Goal: Information Seeking & Learning: Compare options

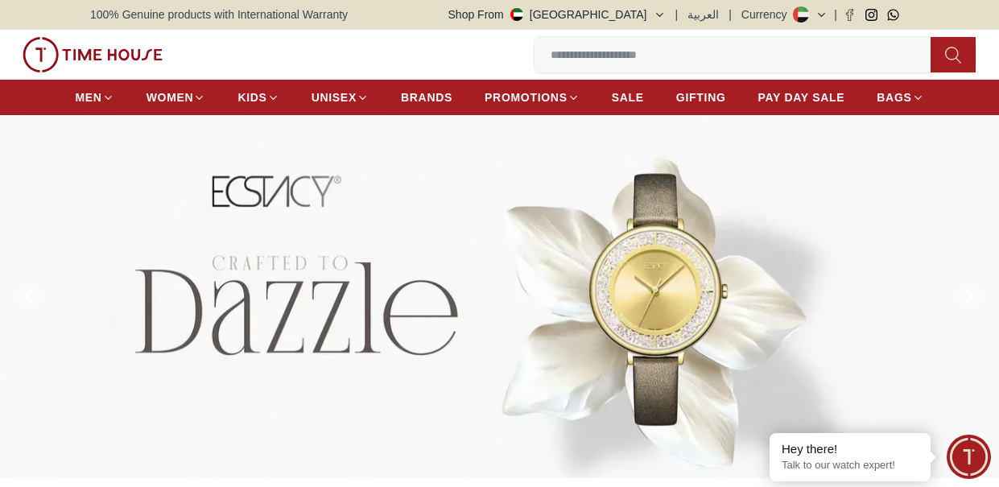
click at [661, 49] on input at bounding box center [739, 55] width 409 height 32
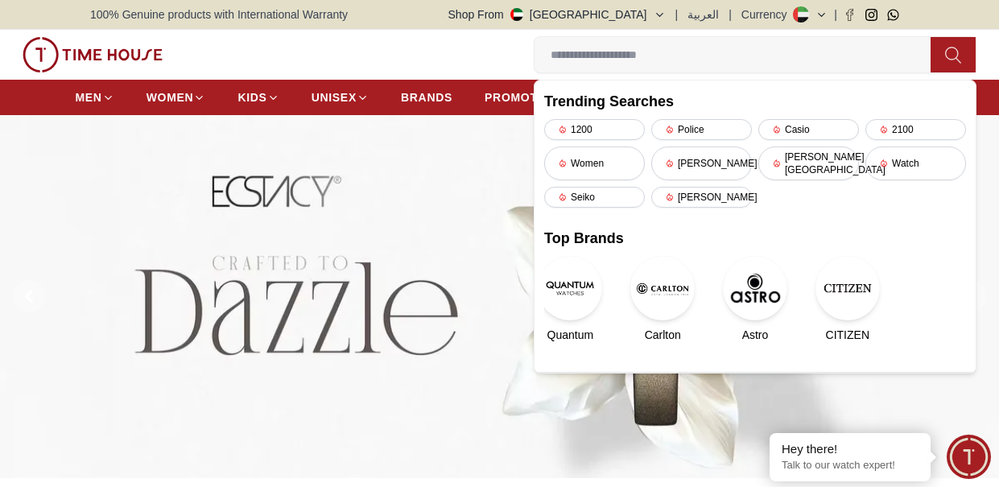
paste input "**********"
type input "**********"
click at [956, 58] on icon at bounding box center [952, 55] width 15 height 16
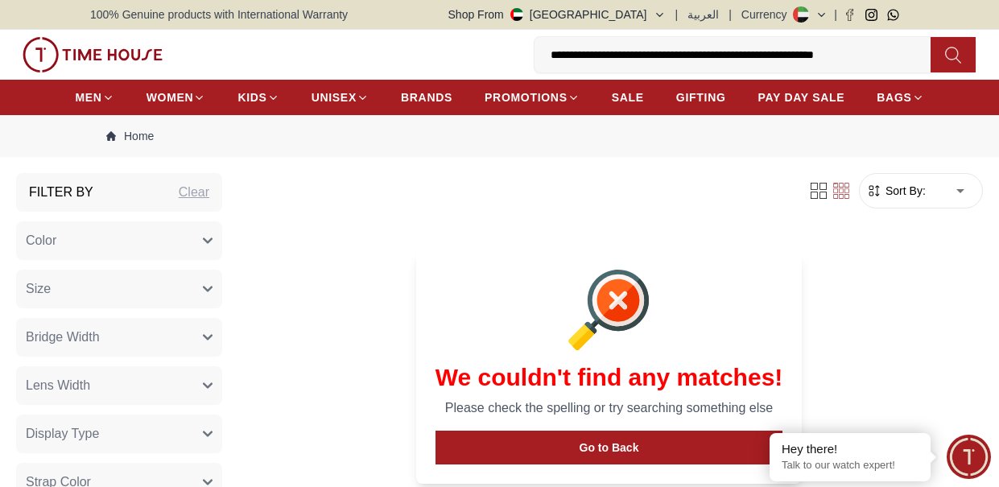
drag, startPoint x: 823, startPoint y: 52, endPoint x: 461, endPoint y: 41, distance: 361.7
click at [461, 41] on div "**********" at bounding box center [499, 55] width 967 height 50
type input "*********"
click at [949, 60] on icon at bounding box center [953, 55] width 16 height 19
drag, startPoint x: 642, startPoint y: 60, endPoint x: 167, endPoint y: -22, distance: 482.1
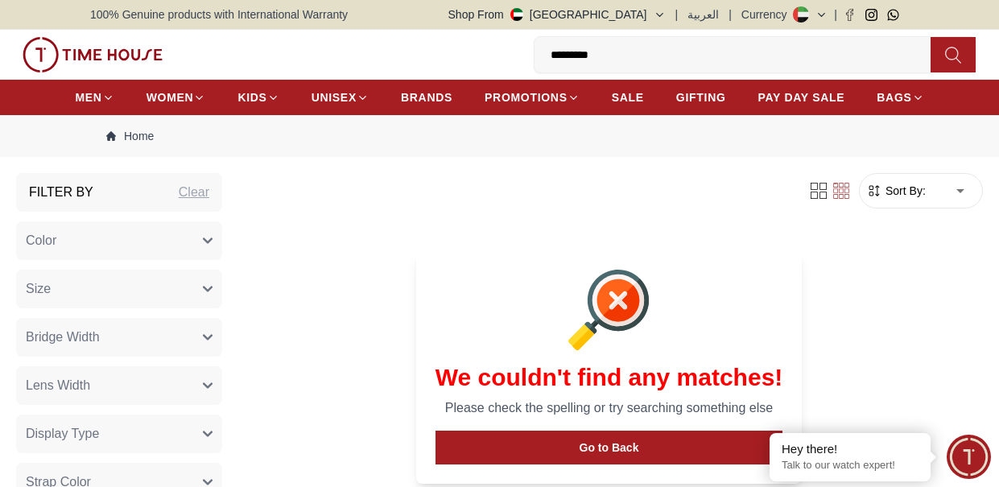
type input "******"
drag, startPoint x: 664, startPoint y: 57, endPoint x: 271, endPoint y: 24, distance: 395.1
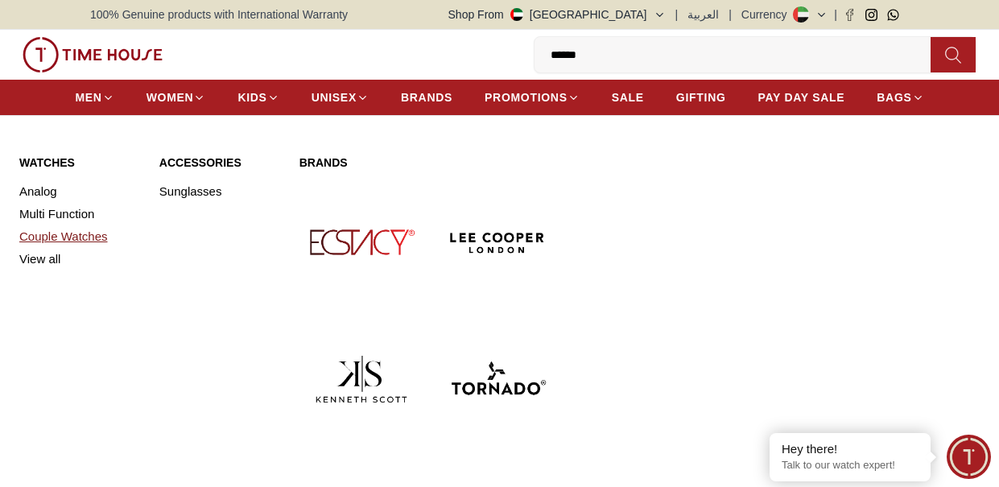
click at [90, 234] on link "Couple Watches" at bounding box center [79, 236] width 121 height 23
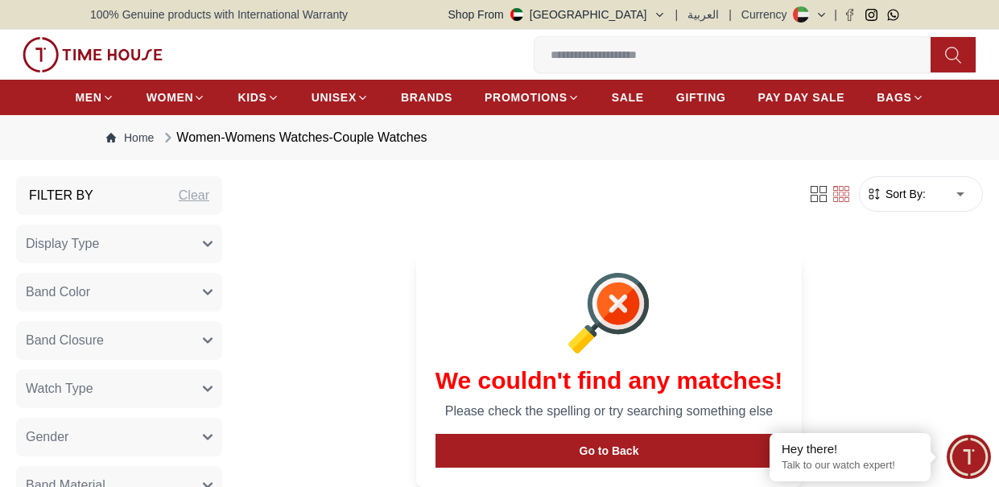
click at [765, 55] on input at bounding box center [739, 55] width 409 height 32
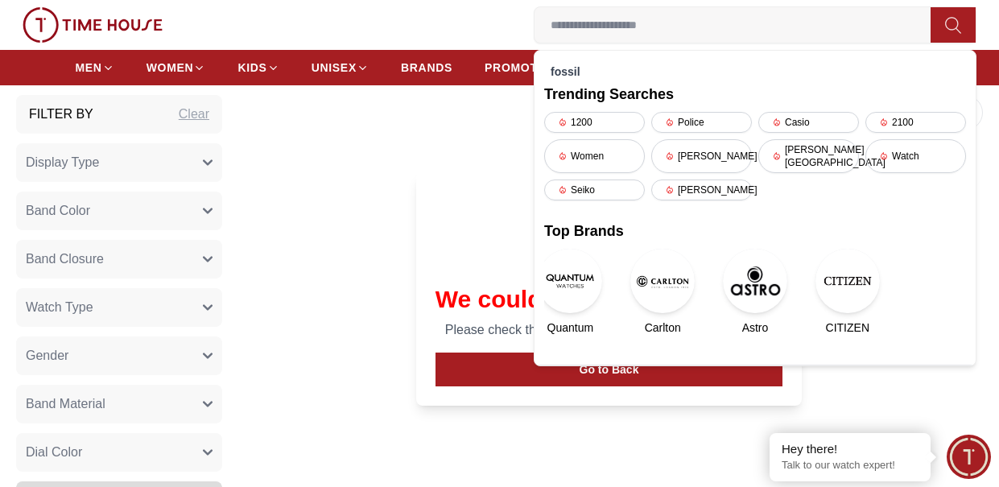
scroll to position [161, 0]
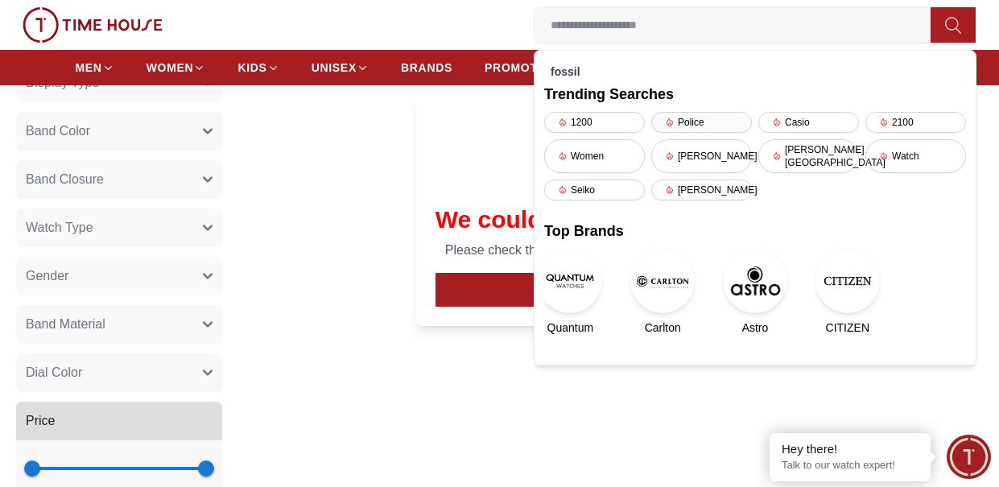
click at [679, 118] on div "Police" at bounding box center [701, 122] width 101 height 21
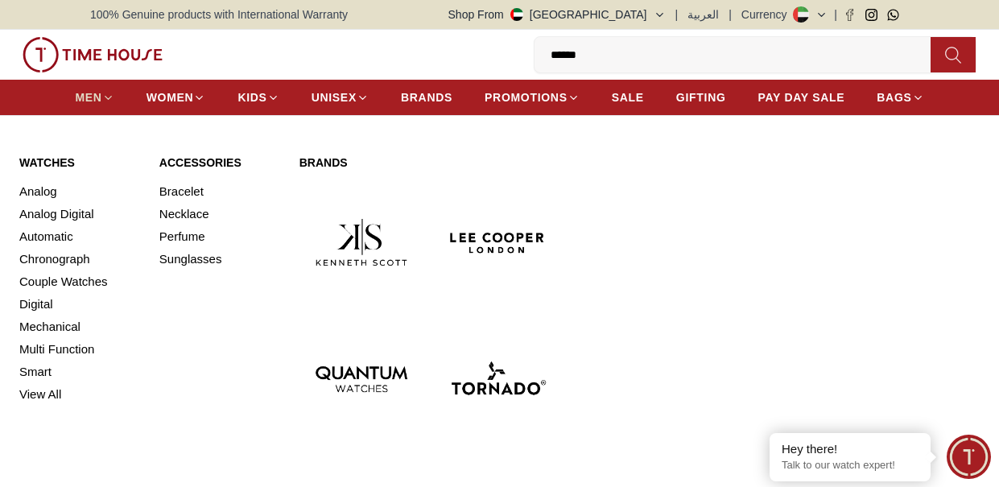
click at [98, 100] on span "MEN" at bounding box center [88, 97] width 27 height 16
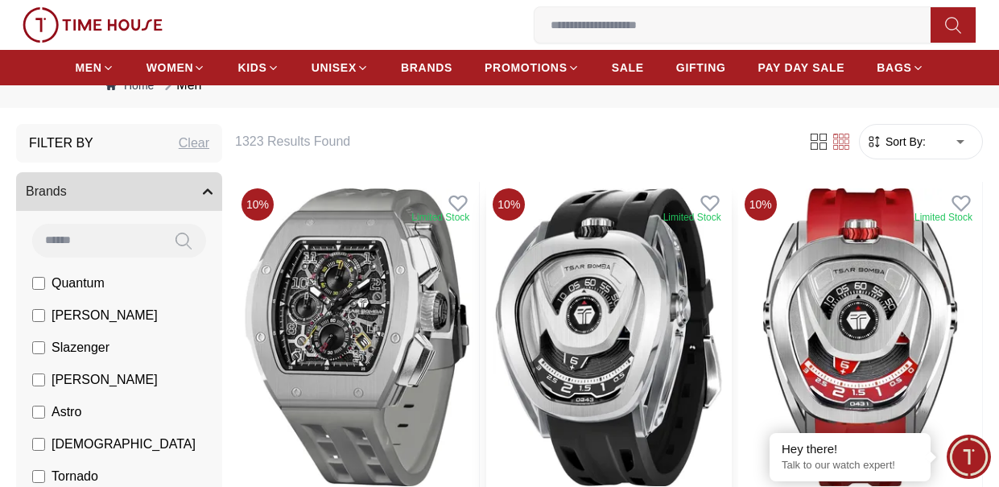
scroll to position [81, 0]
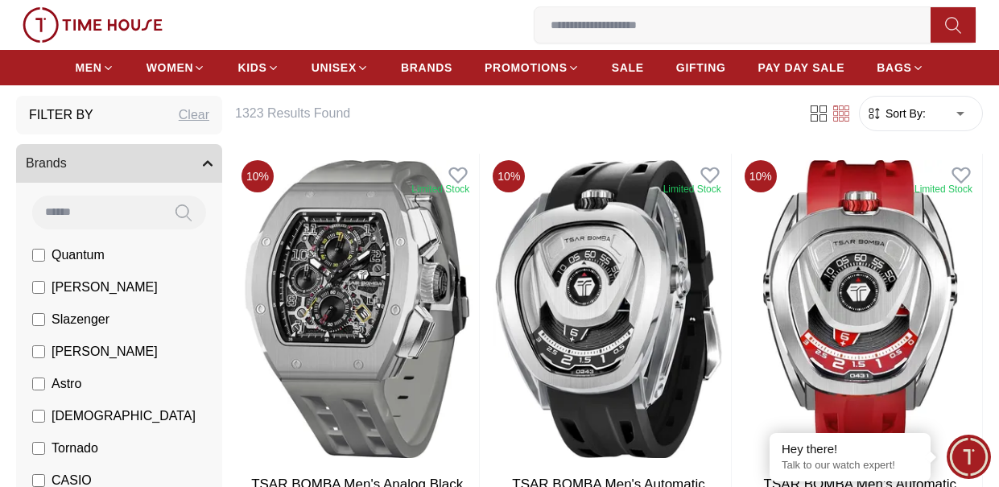
click at [902, 121] on span "Sort By:" at bounding box center [903, 113] width 43 height 16
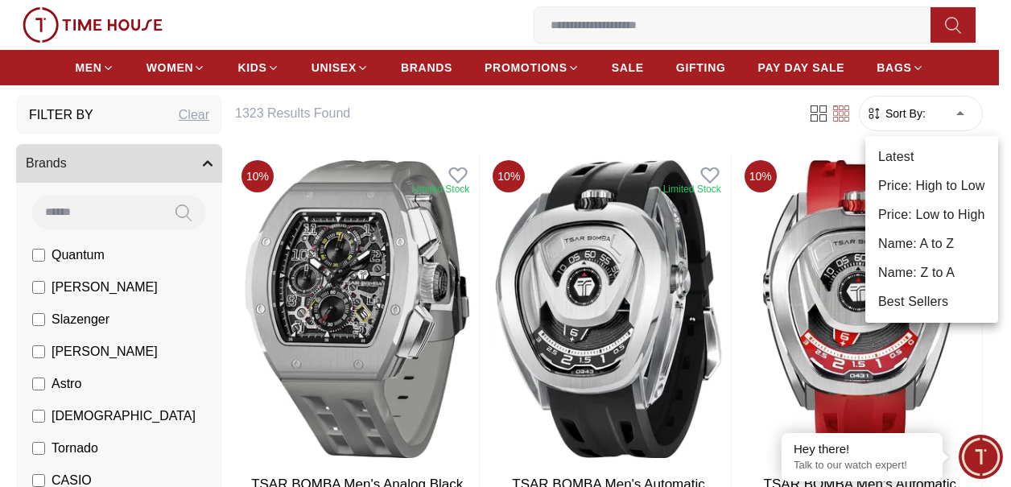
click at [940, 221] on li "Price: Low to High" at bounding box center [932, 214] width 133 height 29
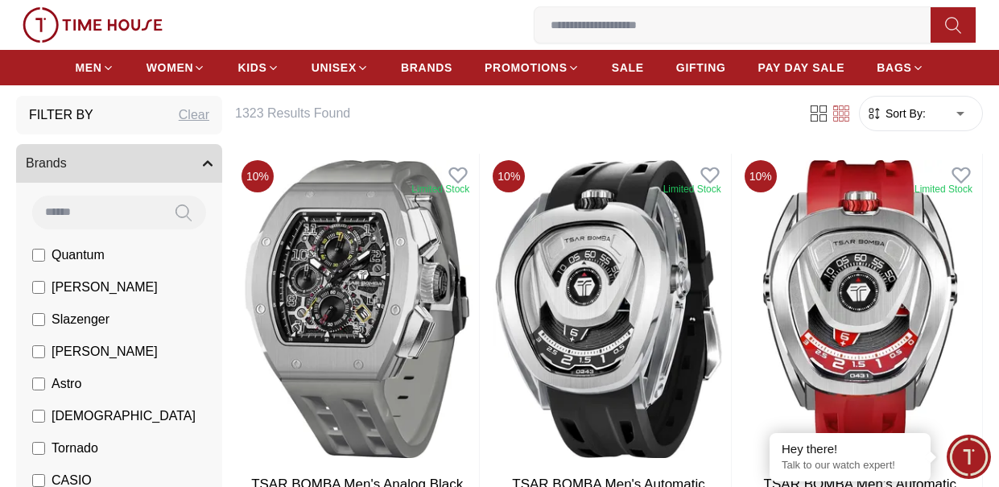
type input "*"
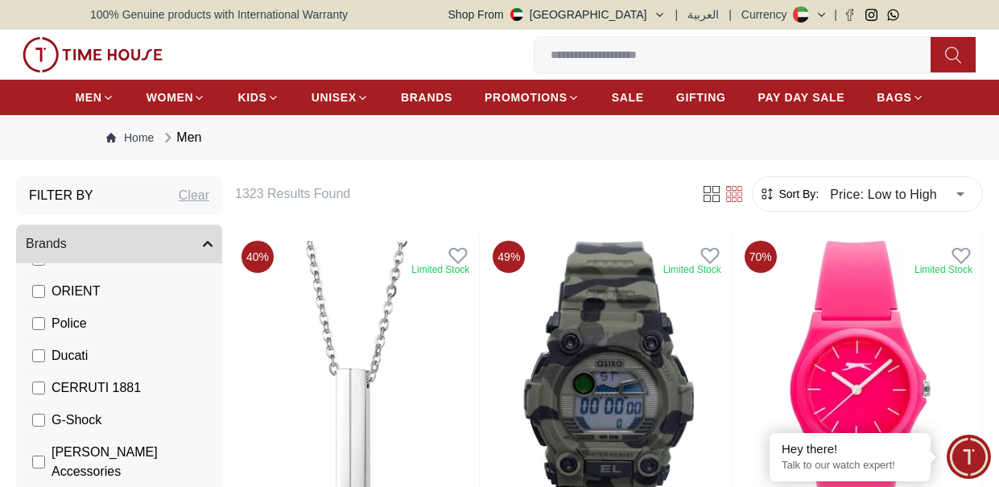
scroll to position [403, 0]
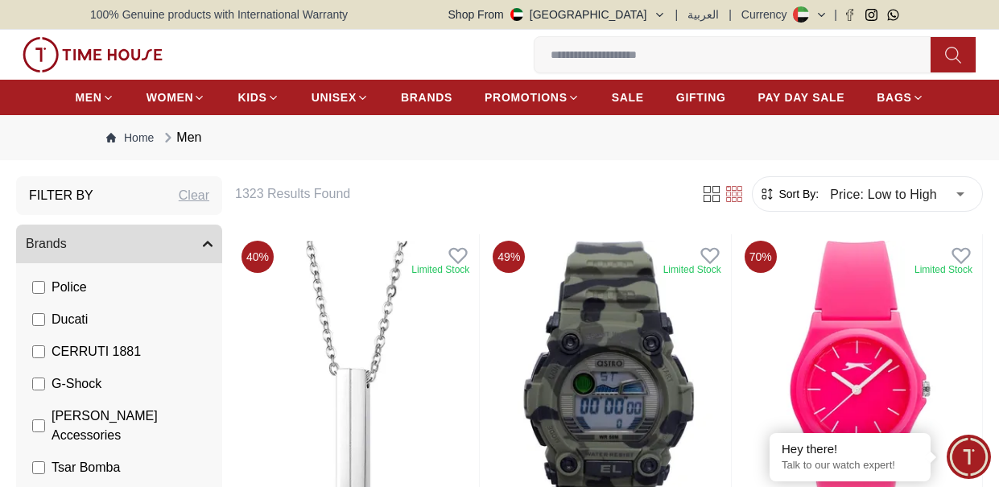
click at [48, 283] on label "Police" at bounding box center [59, 287] width 55 height 19
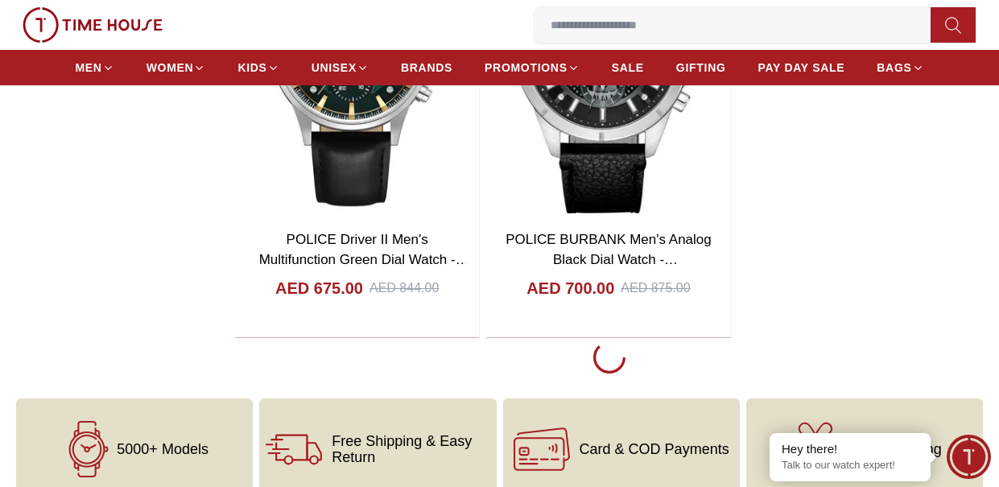
scroll to position [3060, 0]
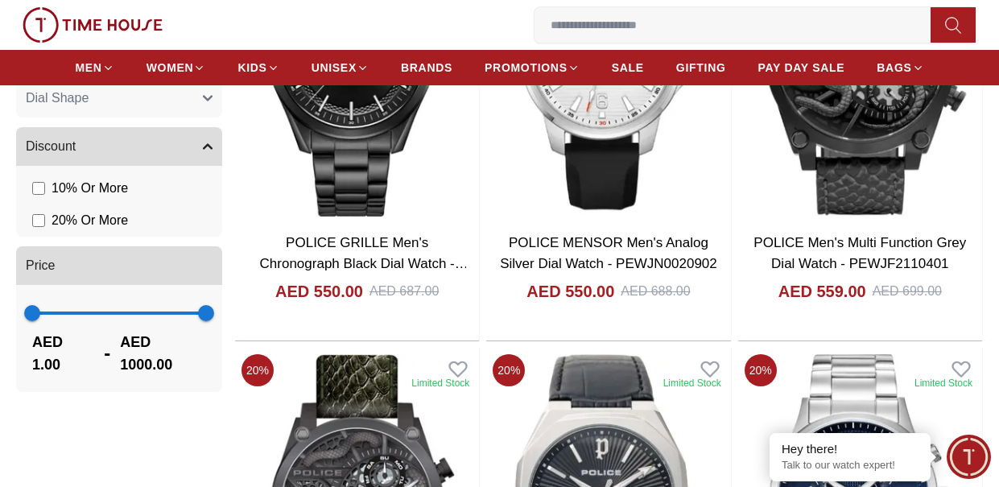
scroll to position [1208, 0]
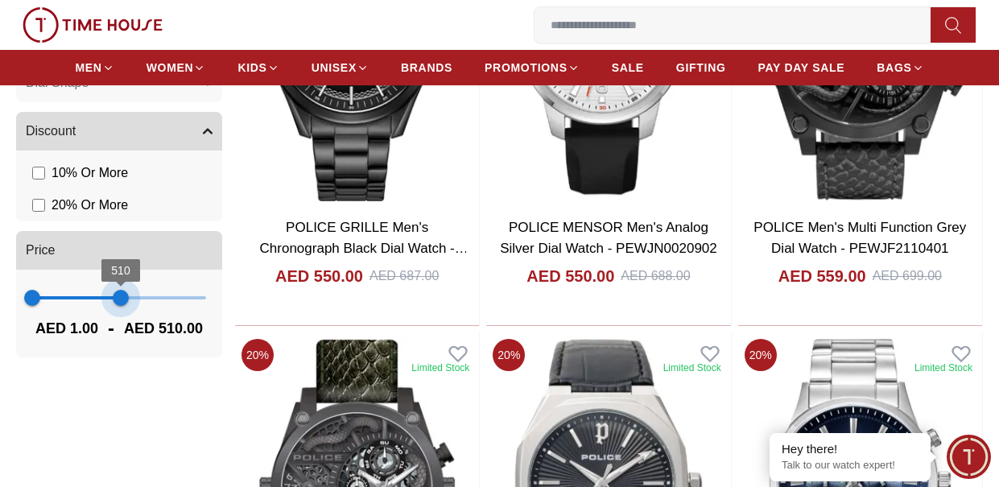
drag, startPoint x: 202, startPoint y: 297, endPoint x: 121, endPoint y: 305, distance: 81.7
click at [121, 305] on span "510" at bounding box center [121, 298] width 16 height 16
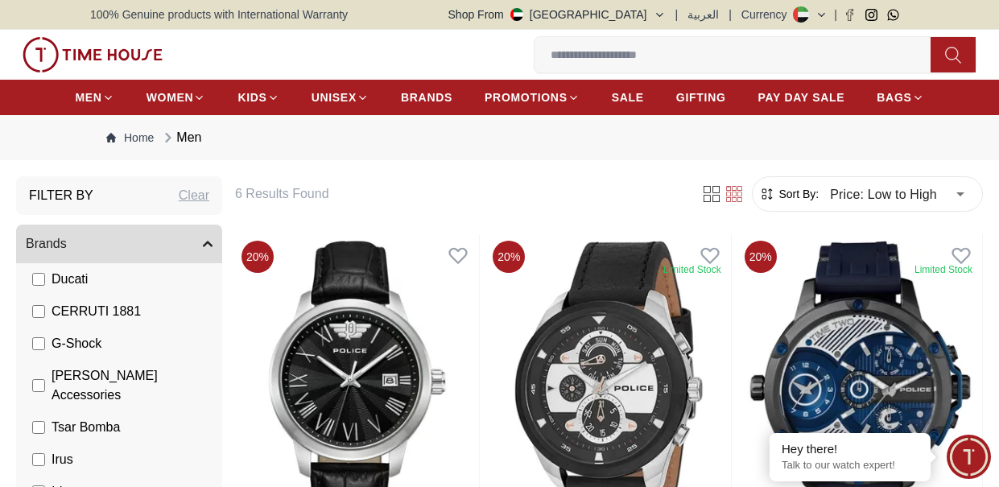
click at [83, 252] on button "Brands" at bounding box center [119, 244] width 206 height 39
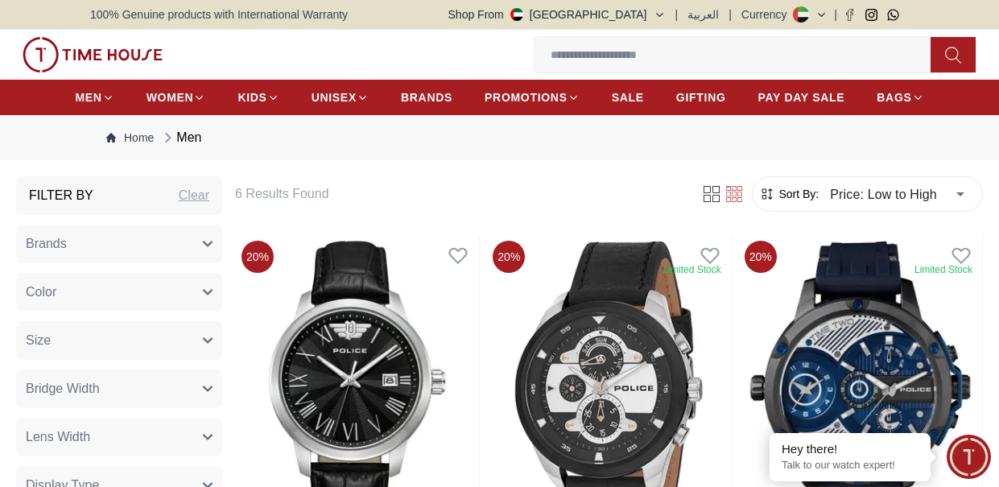
click at [83, 252] on button "Brands" at bounding box center [119, 244] width 206 height 39
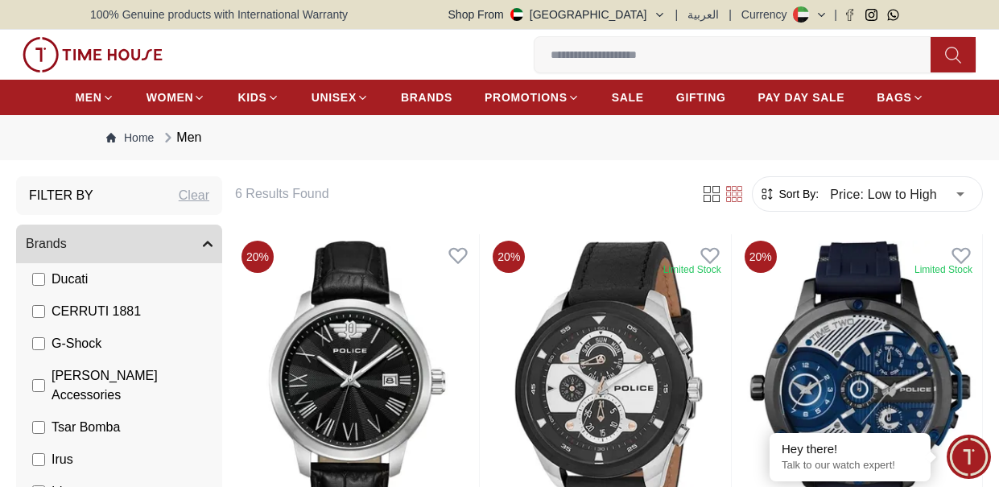
click at [200, 200] on div "Clear" at bounding box center [194, 195] width 31 height 19
type input "****"
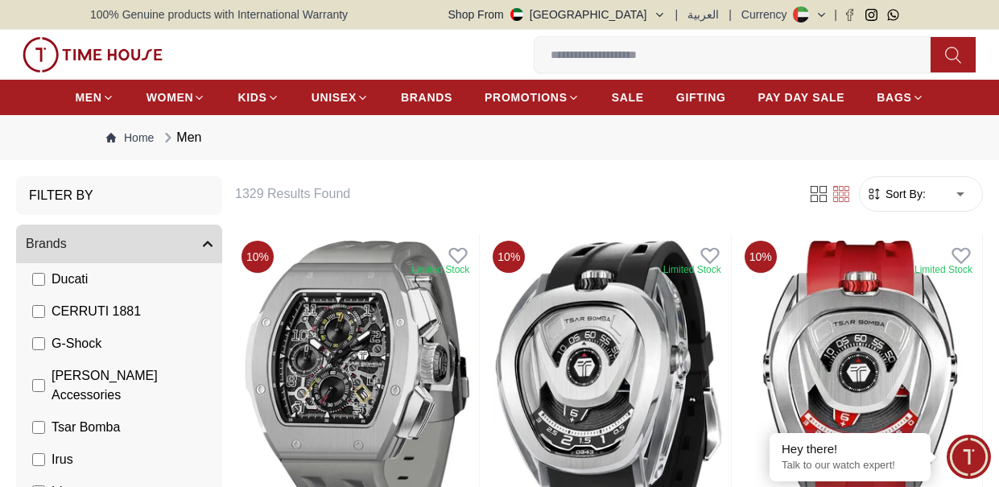
click at [887, 188] on span "Sort By:" at bounding box center [903, 194] width 43 height 16
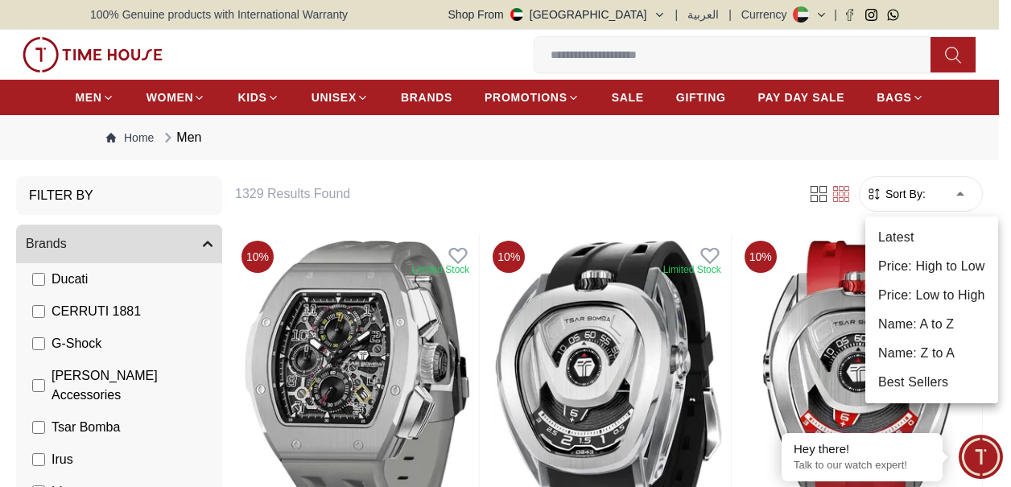
click at [935, 295] on li "Price: Low to High" at bounding box center [932, 295] width 133 height 29
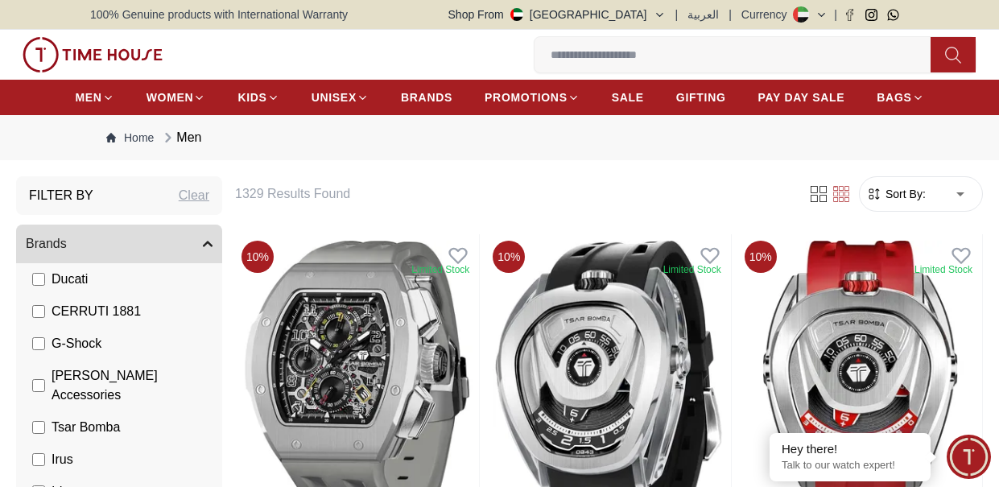
type input "*"
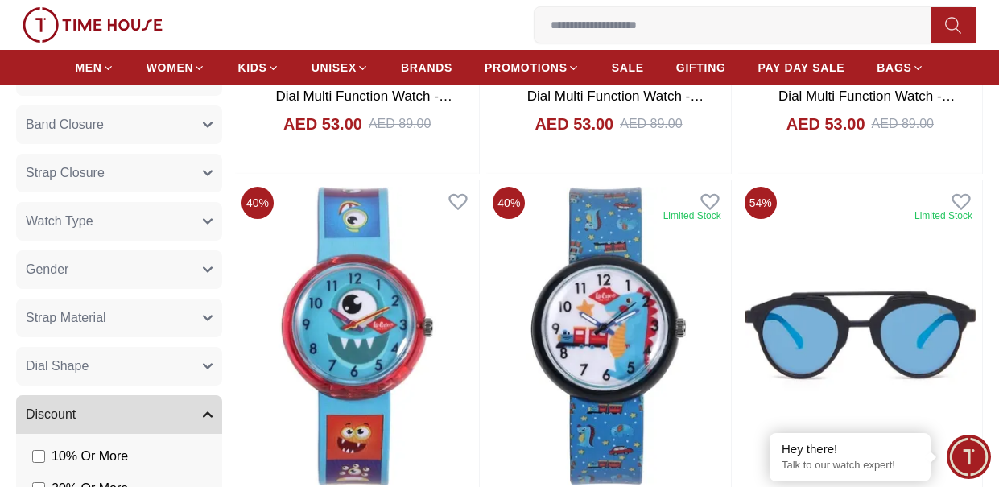
scroll to position [966, 0]
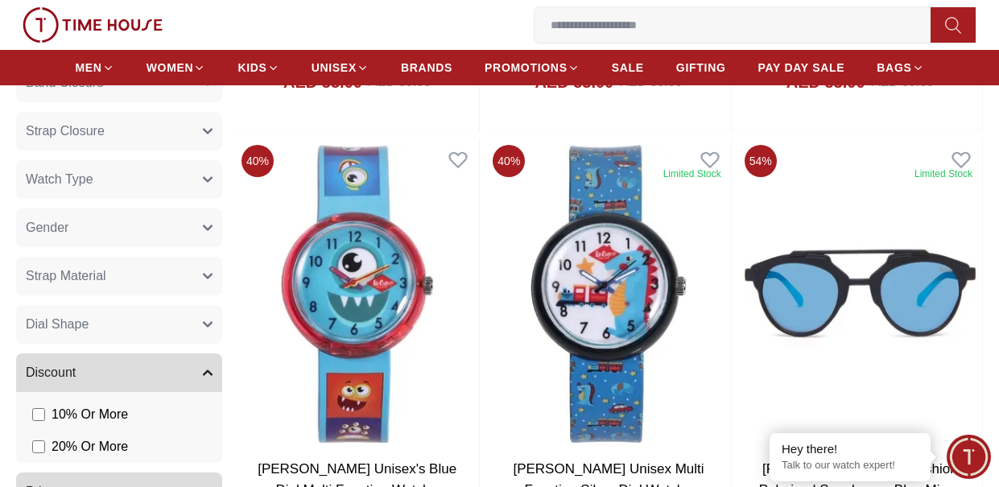
click at [49, 229] on span "Gender" at bounding box center [47, 227] width 43 height 19
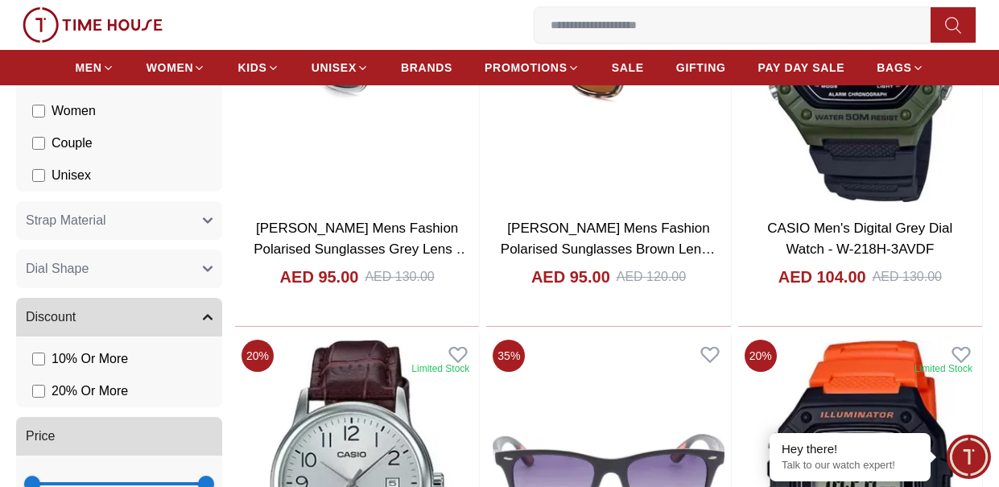
scroll to position [1208, 0]
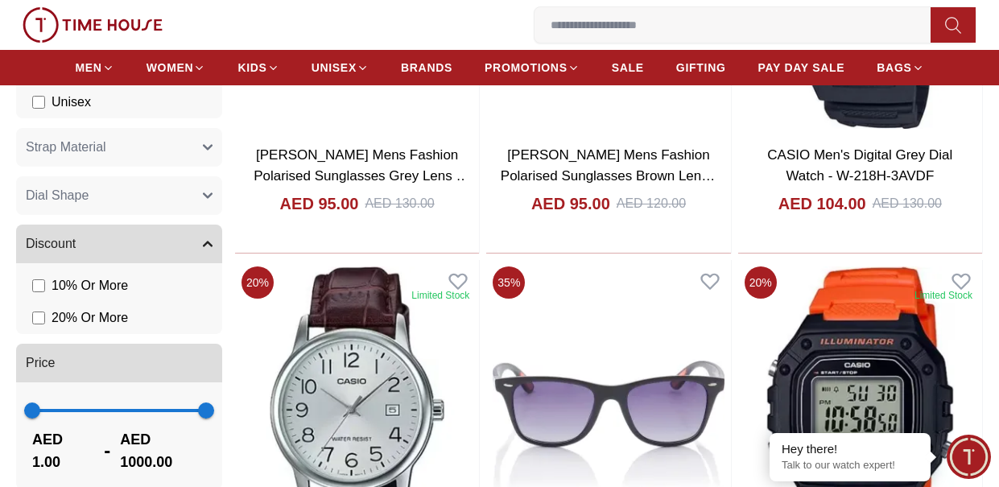
scroll to position [1449, 0]
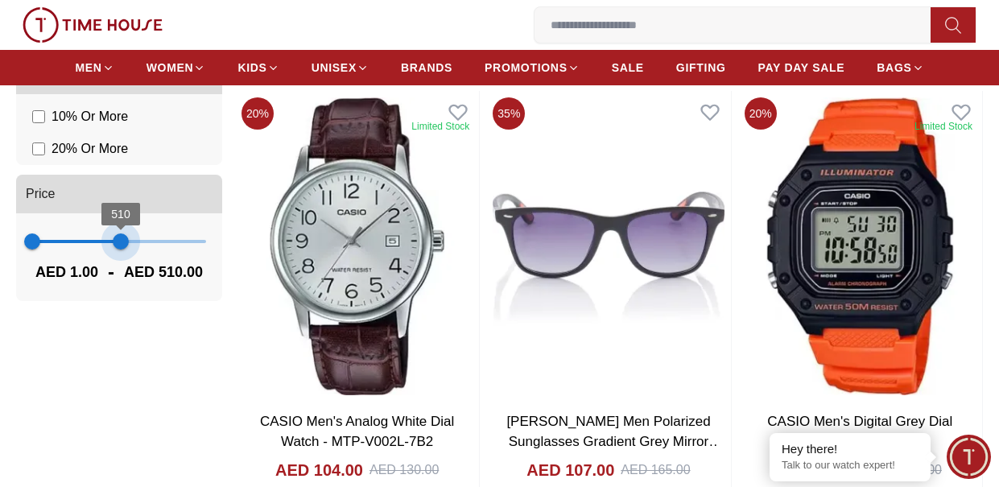
drag, startPoint x: 204, startPoint y: 242, endPoint x: 121, endPoint y: 254, distance: 83.8
click at [121, 250] on span "510" at bounding box center [121, 241] width 16 height 16
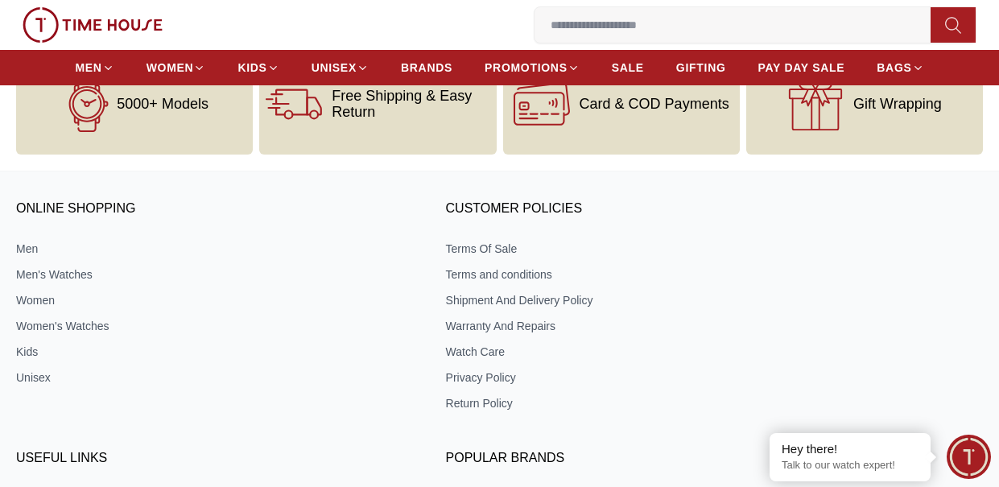
scroll to position [3301, 0]
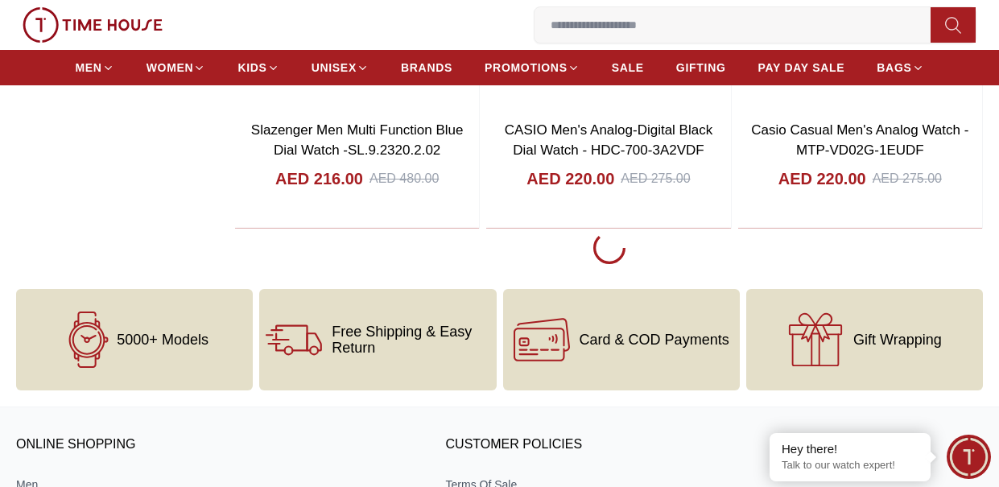
scroll to position [8776, 0]
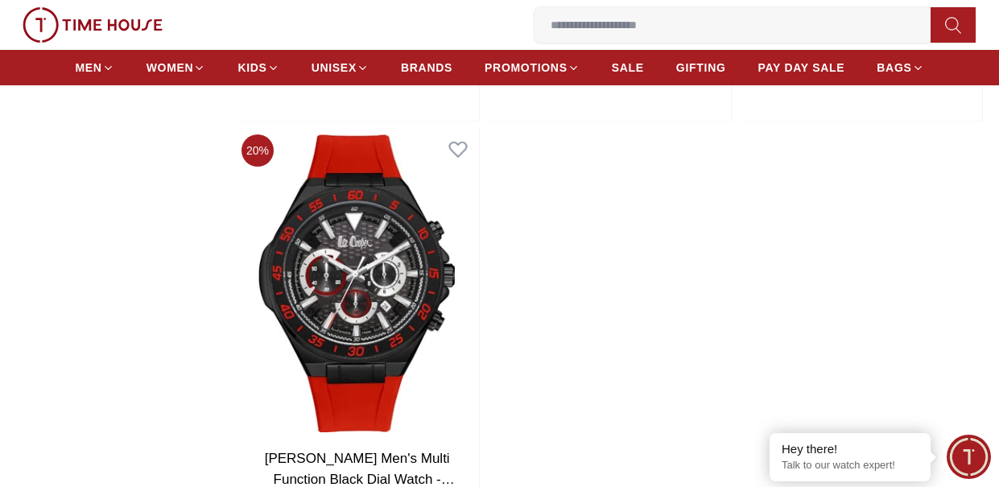
scroll to position [14654, 0]
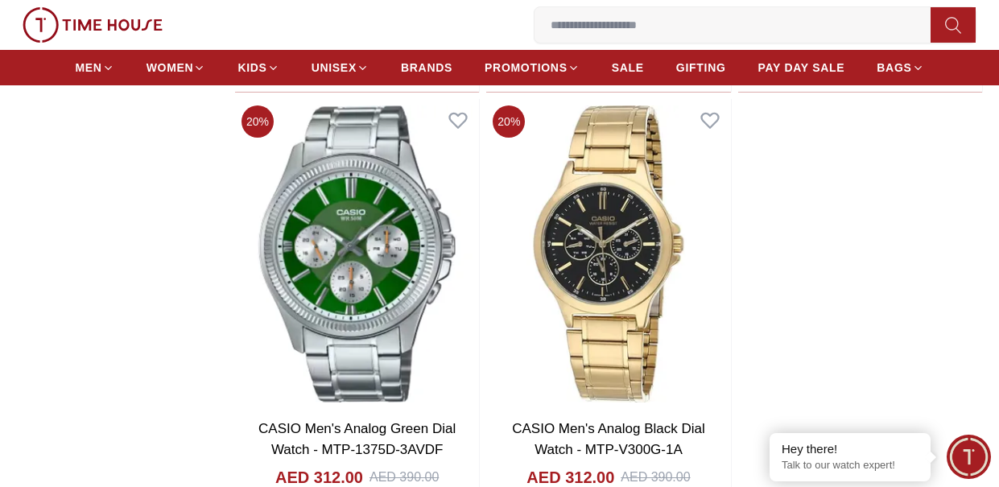
scroll to position [20451, 0]
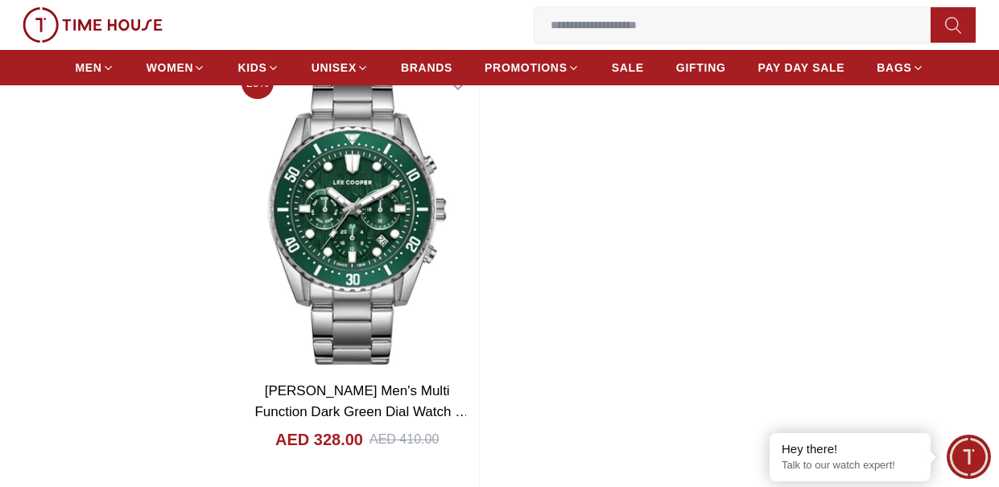
scroll to position [23269, 0]
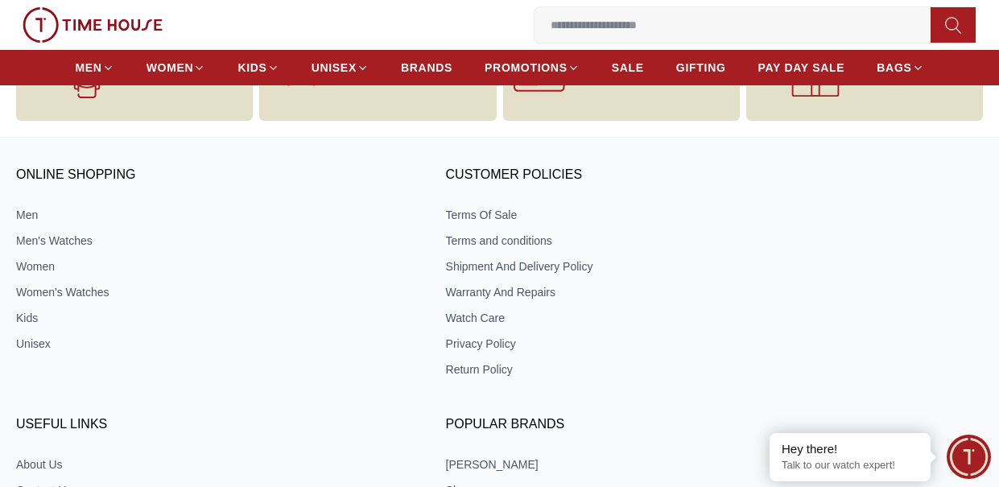
scroll to position [26409, 0]
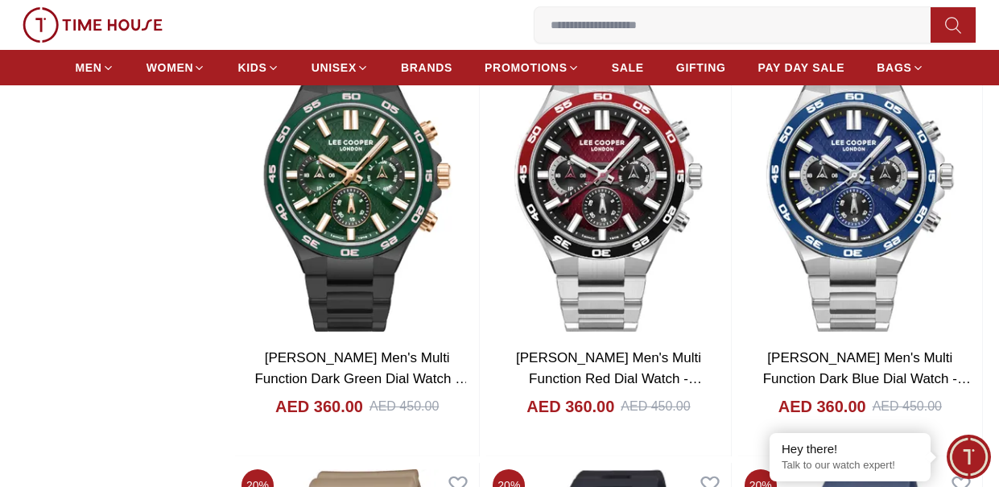
scroll to position [27614, 0]
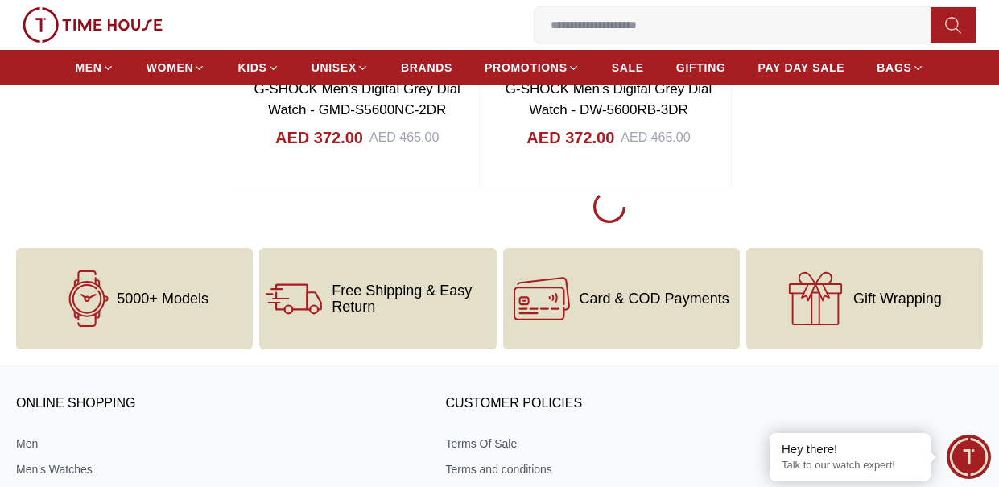
scroll to position [29385, 0]
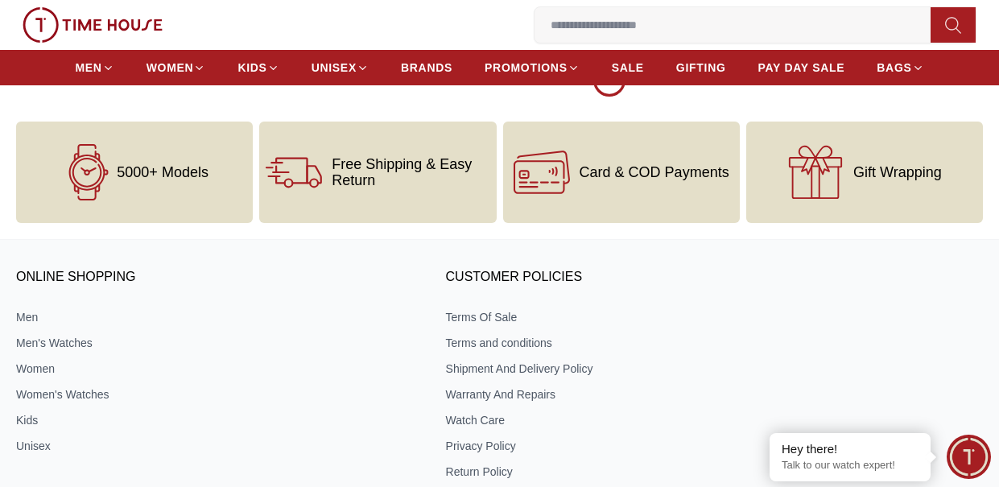
scroll to position [32445, 0]
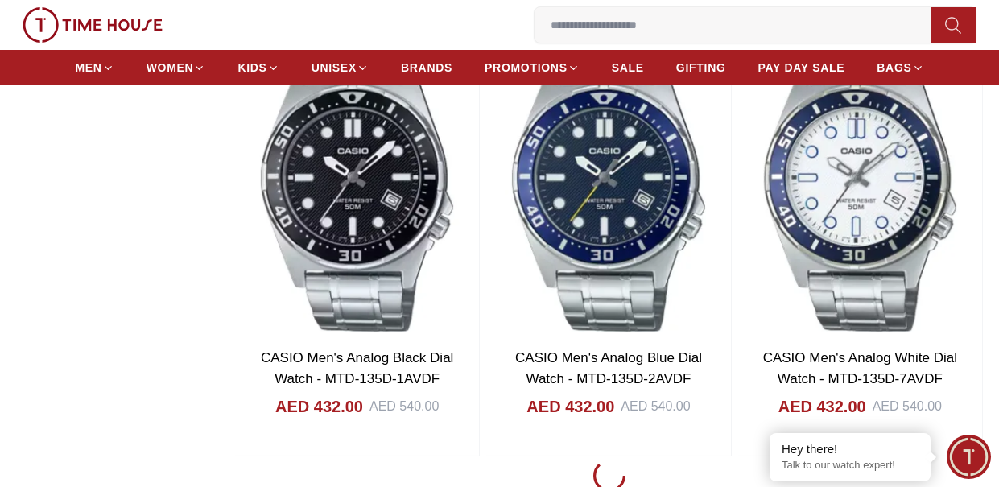
scroll to position [34619, 0]
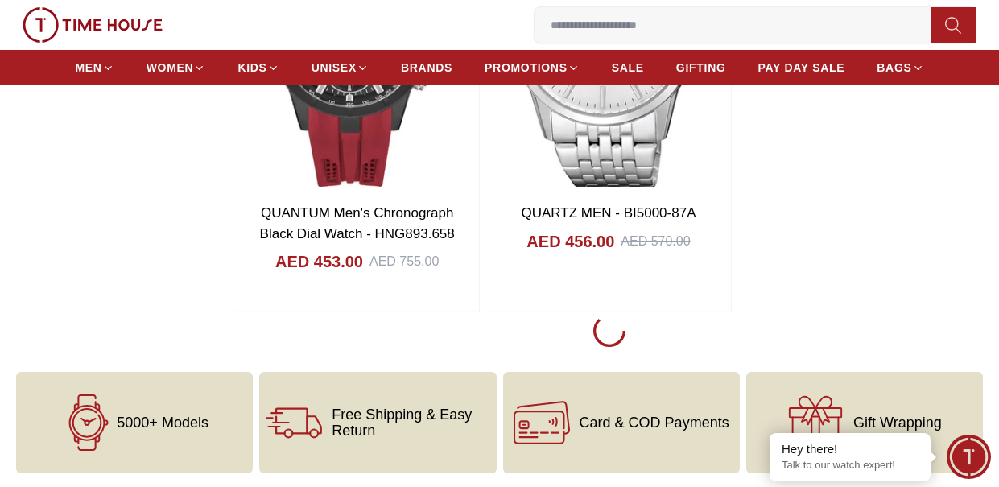
scroll to position [37839, 0]
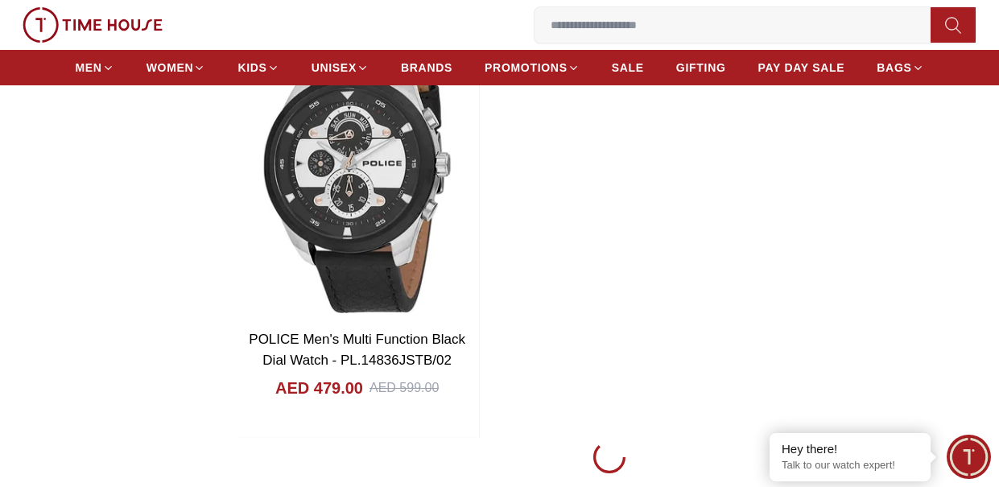
scroll to position [40738, 0]
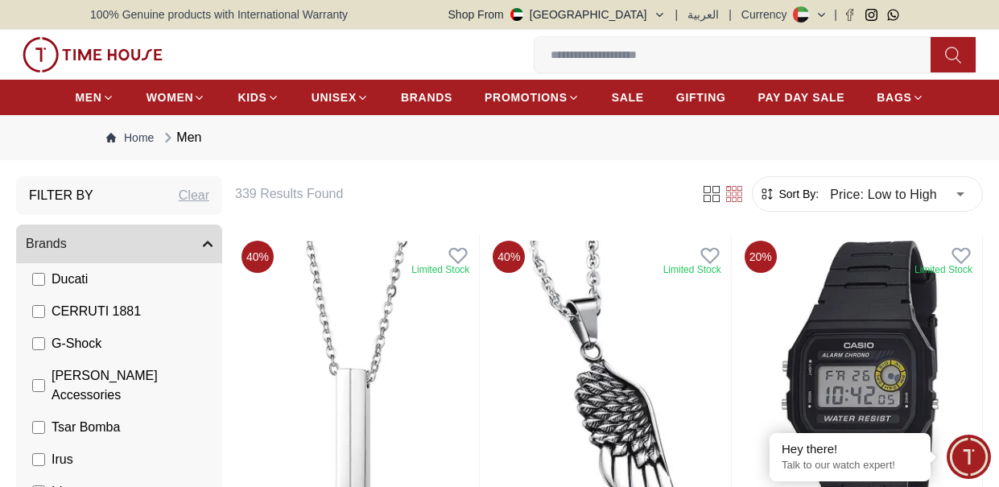
click at [180, 197] on div "Clear" at bounding box center [194, 195] width 31 height 19
type input "****"
type input "******"
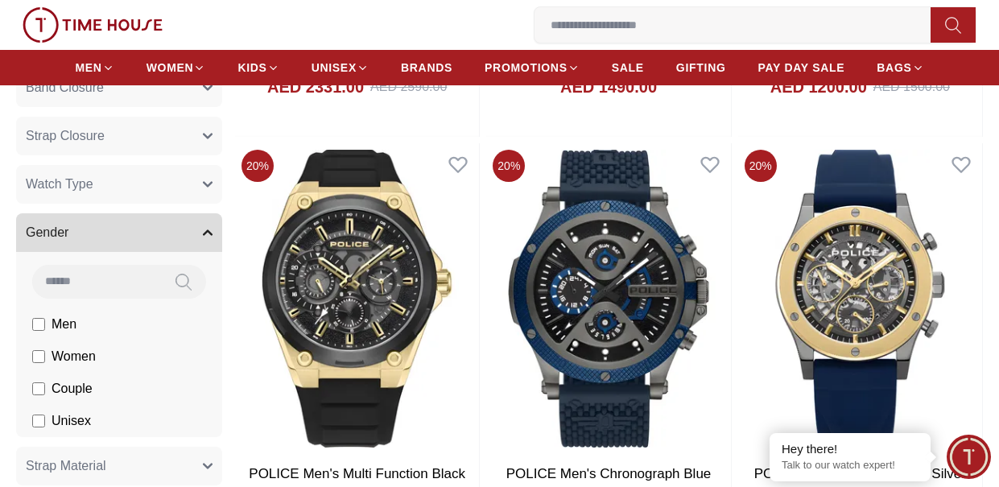
scroll to position [966, 0]
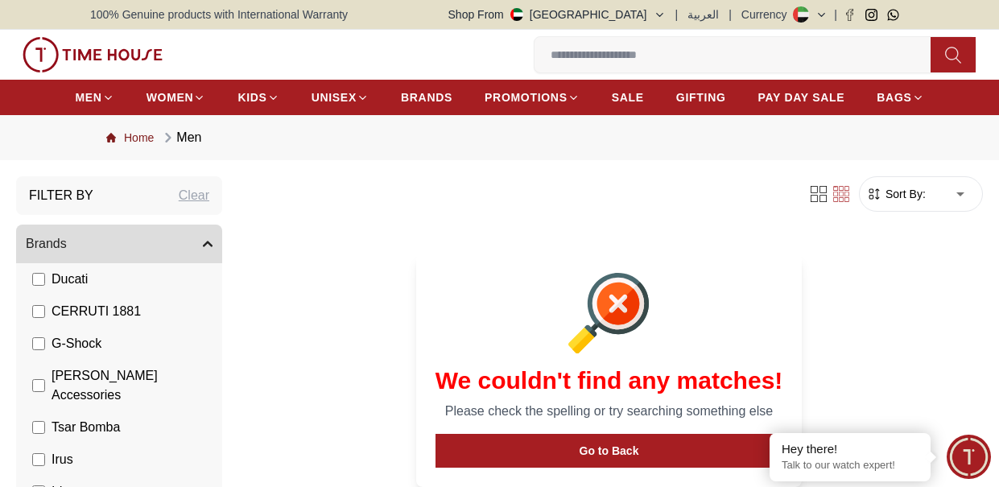
click at [146, 138] on link "Home" at bounding box center [130, 138] width 48 height 16
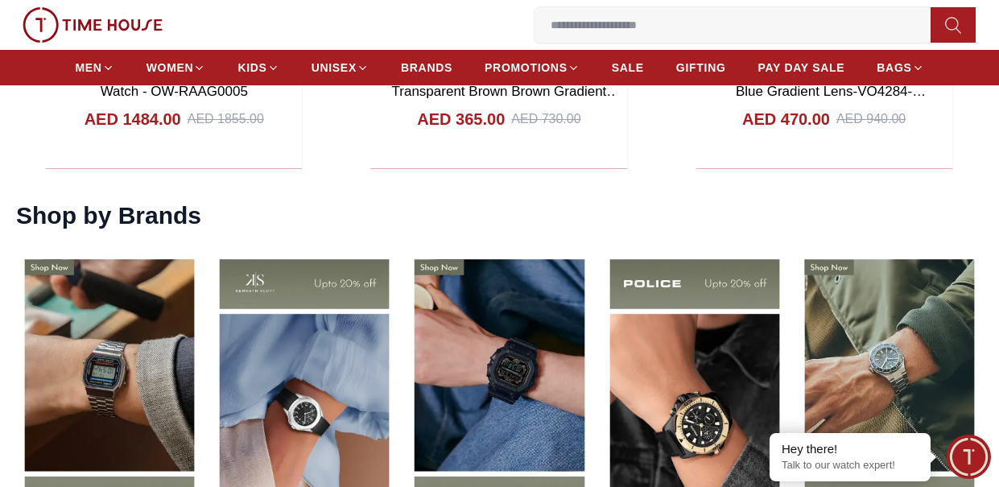
scroll to position [2174, 0]
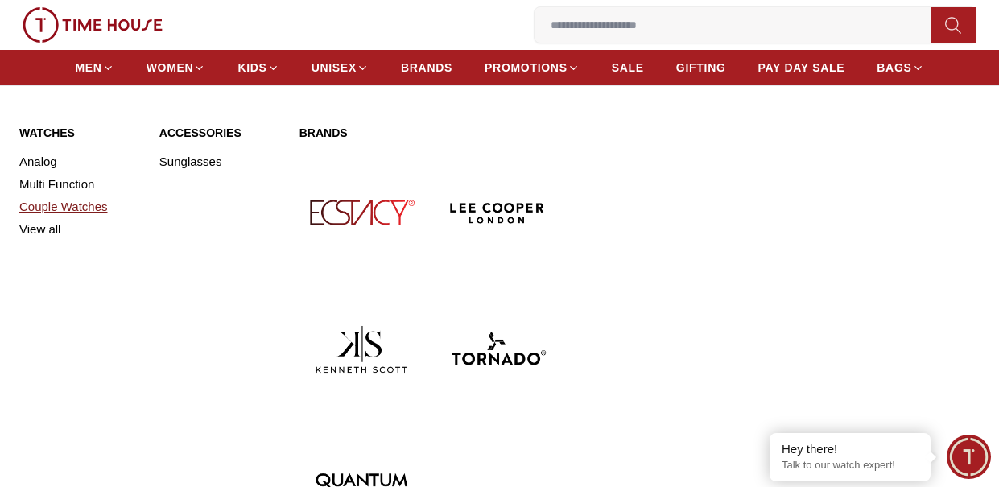
click at [85, 202] on link "Couple Watches" at bounding box center [79, 207] width 121 height 23
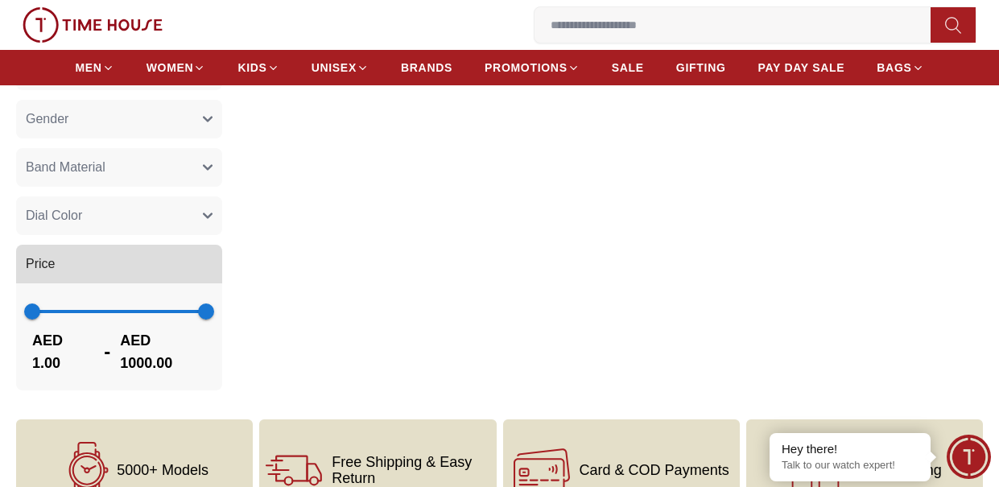
scroll to position [725, 0]
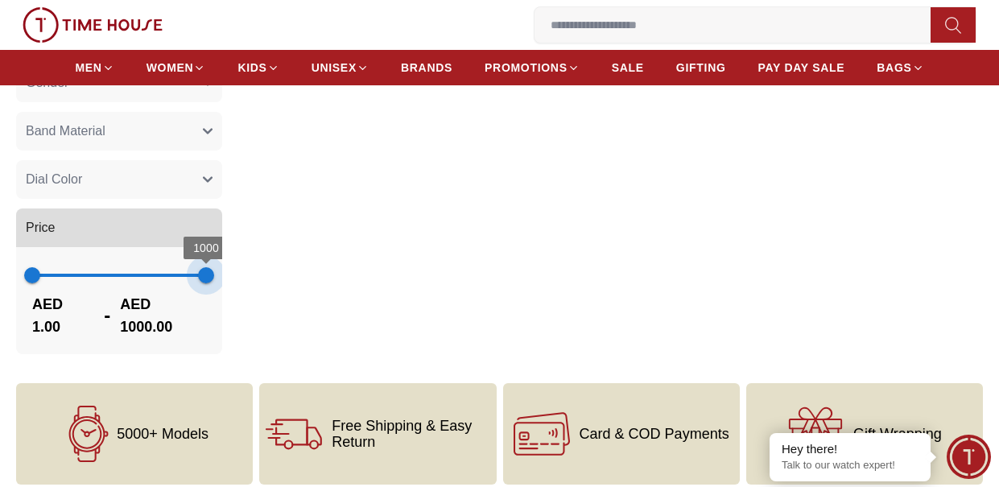
drag, startPoint x: 206, startPoint y: 278, endPoint x: 250, endPoint y: 273, distance: 43.7
click at [114, 237] on button "Price" at bounding box center [119, 228] width 206 height 39
click at [149, 333] on span "AED 1000.00" at bounding box center [163, 315] width 86 height 45
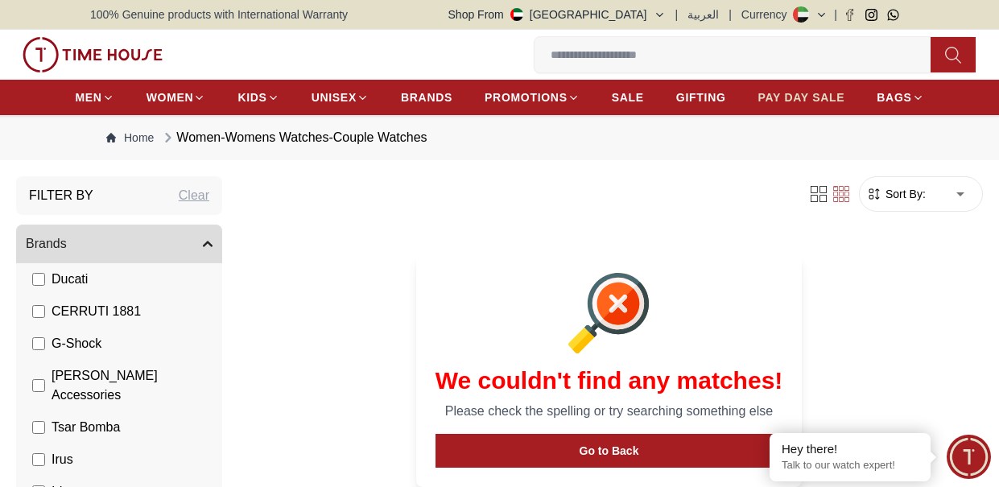
click at [826, 99] on span "PAY DAY SALE" at bounding box center [801, 97] width 87 height 16
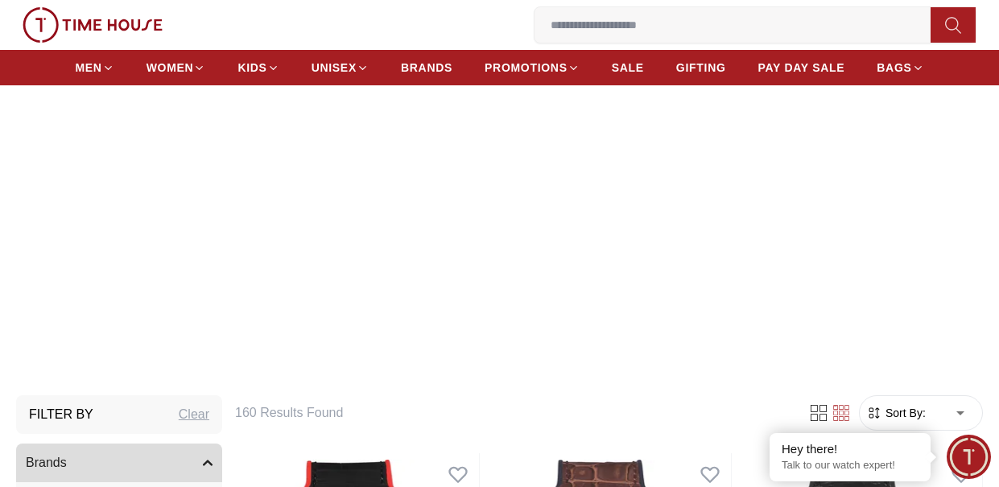
scroll to position [161, 0]
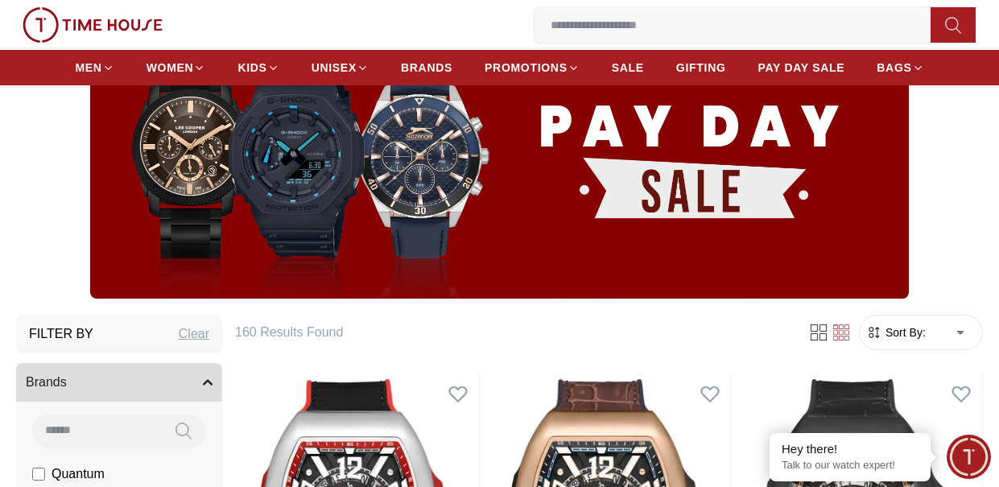
click at [909, 325] on span "Sort By:" at bounding box center [903, 332] width 43 height 16
click at [911, 332] on span "Sort By:" at bounding box center [903, 332] width 43 height 16
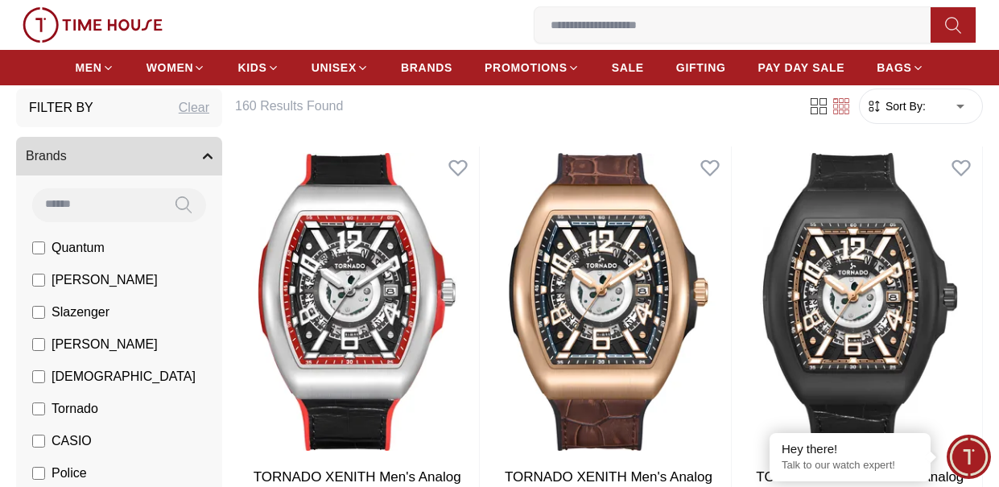
scroll to position [403, 0]
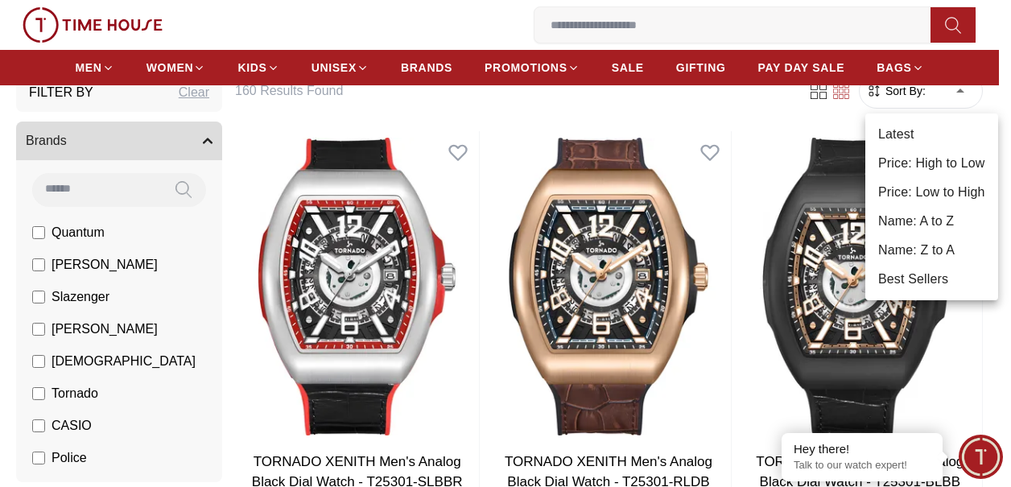
click at [956, 201] on li "Price: Low to High" at bounding box center [932, 192] width 133 height 29
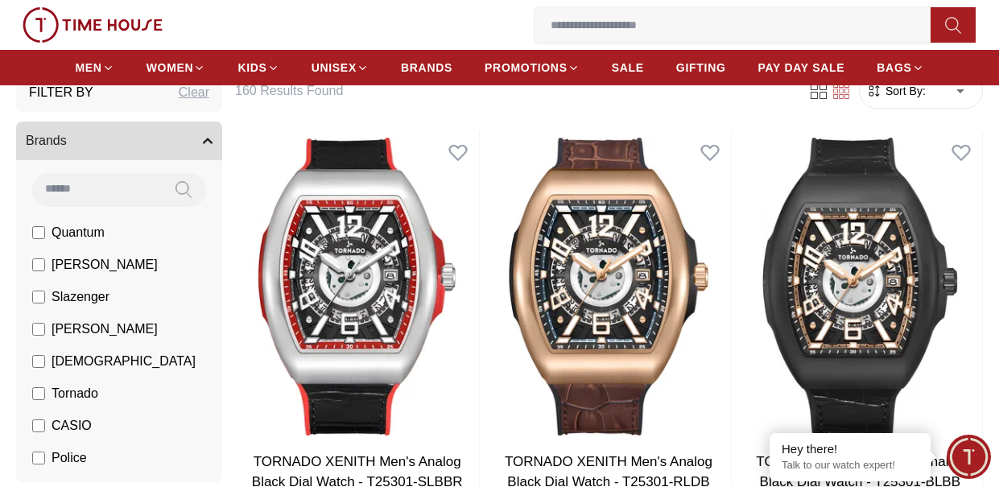
type input "*"
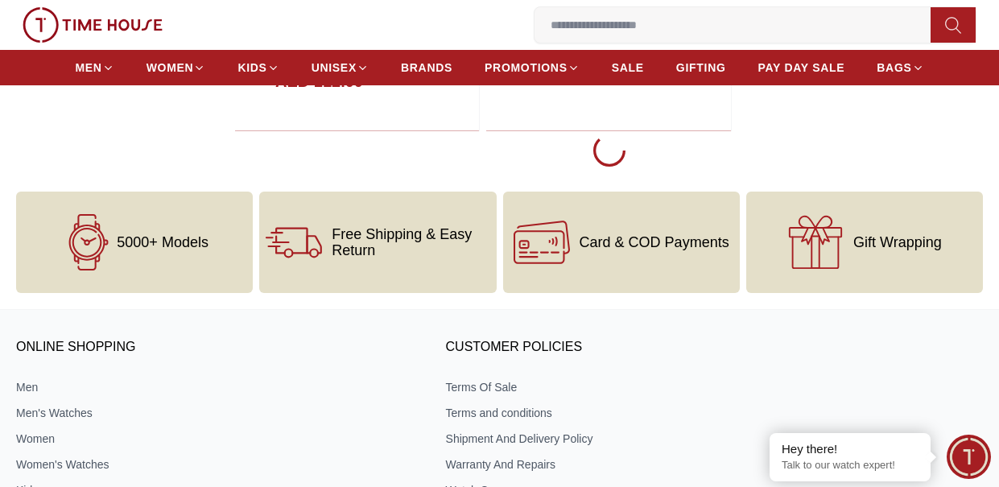
scroll to position [3462, 0]
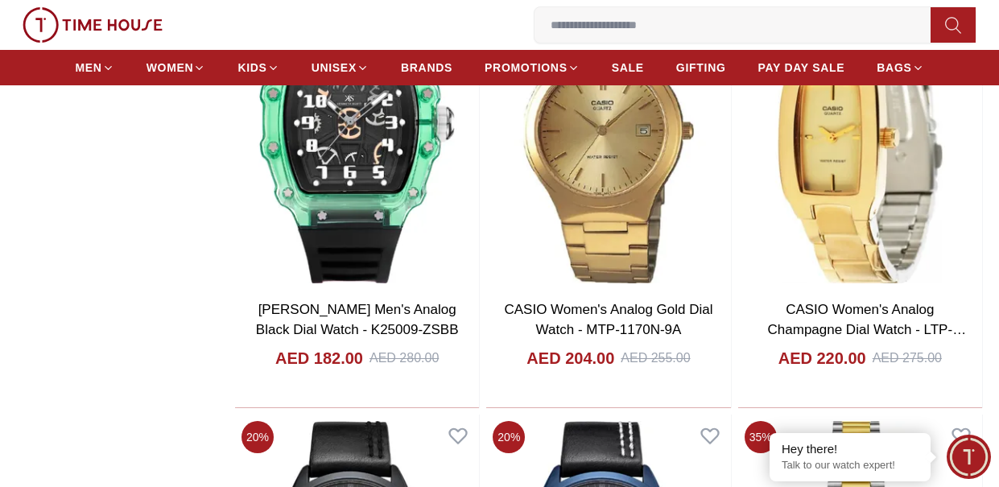
scroll to position [8213, 0]
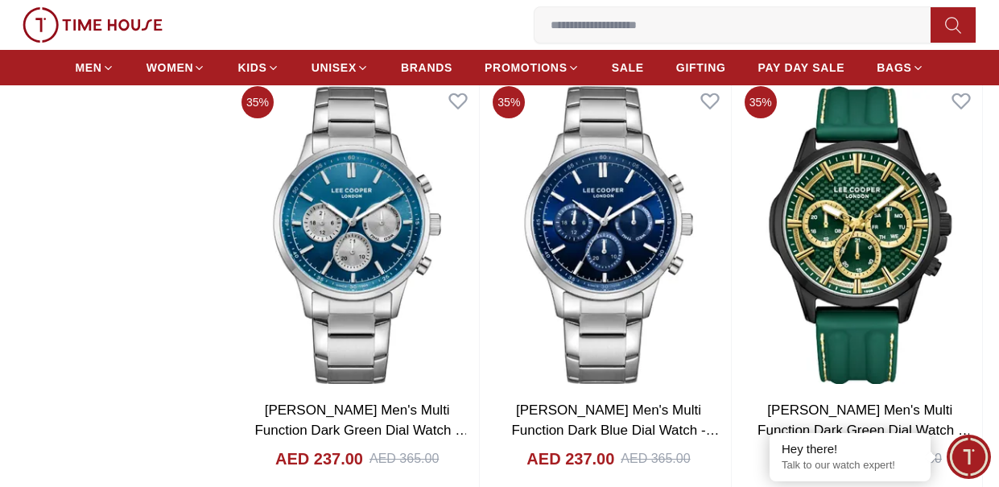
scroll to position [12629, 0]
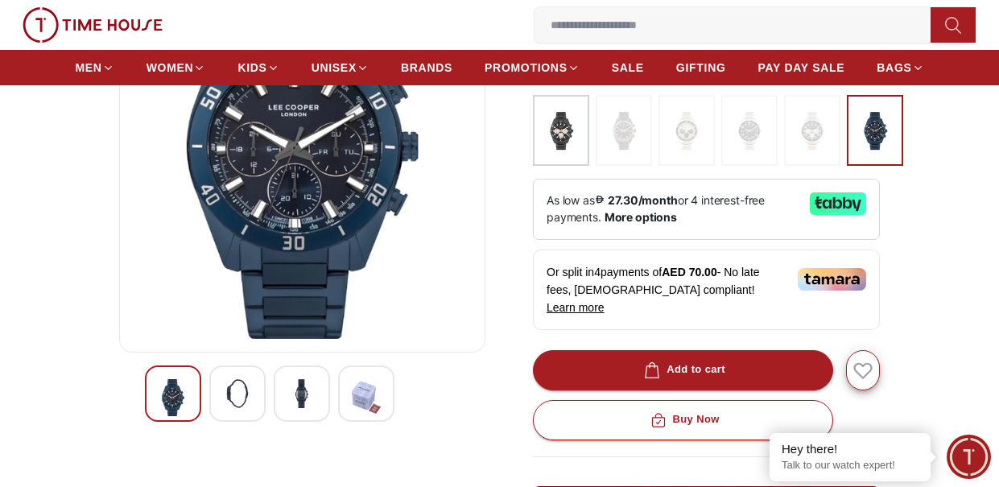
scroll to position [242, 0]
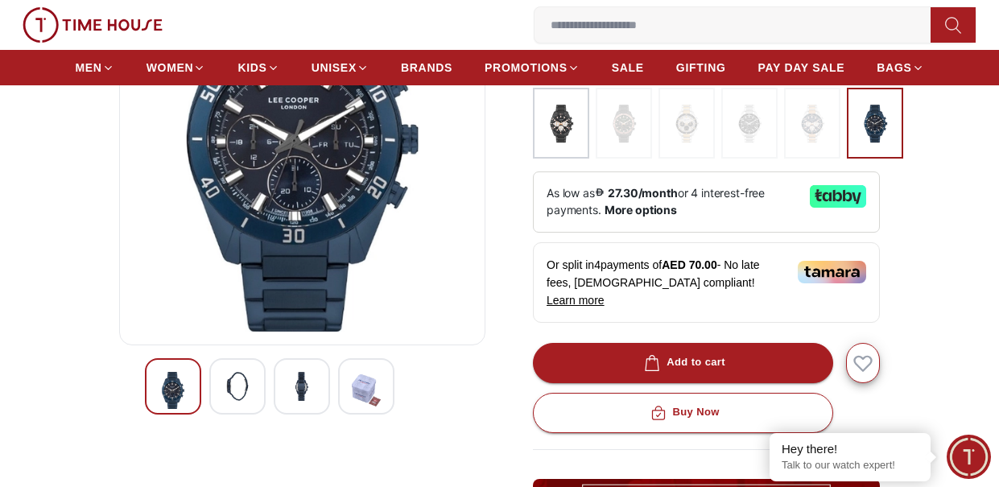
click at [286, 397] on div at bounding box center [302, 386] width 56 height 56
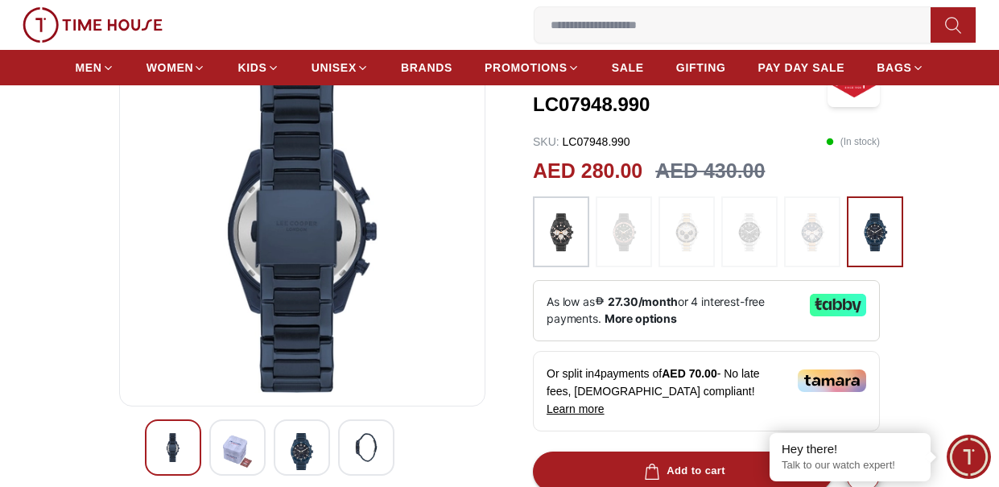
scroll to position [161, 0]
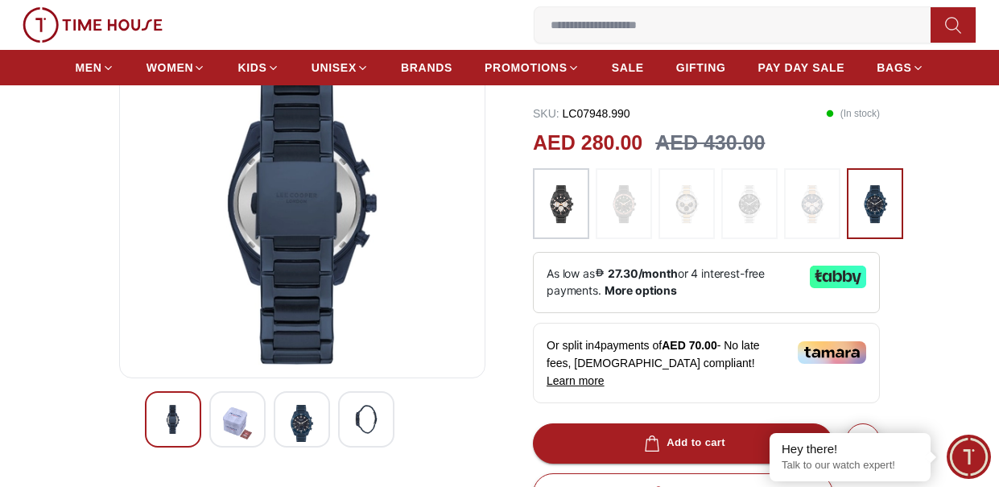
click at [253, 421] on div at bounding box center [237, 419] width 56 height 56
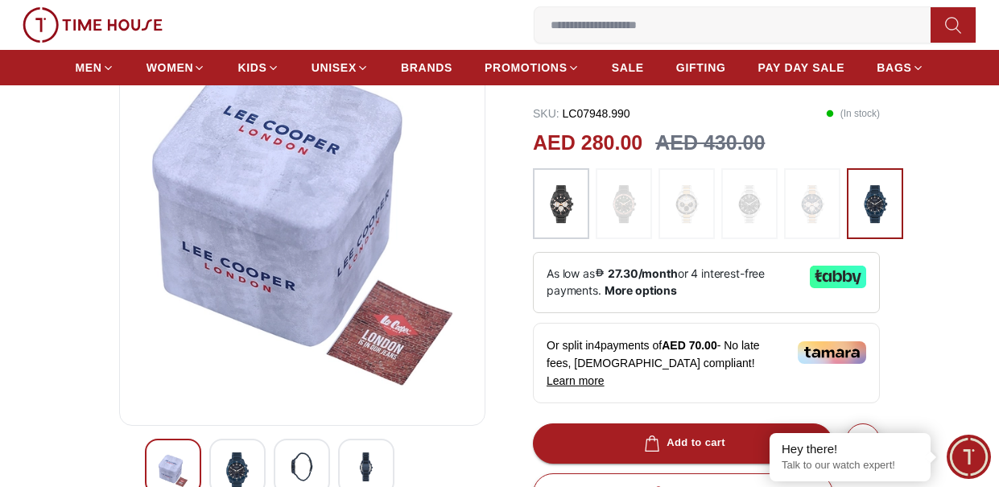
click at [155, 432] on div "35%" at bounding box center [302, 446] width 366 height 869
click at [163, 454] on img at bounding box center [173, 470] width 29 height 37
click at [222, 454] on div at bounding box center [237, 467] width 56 height 56
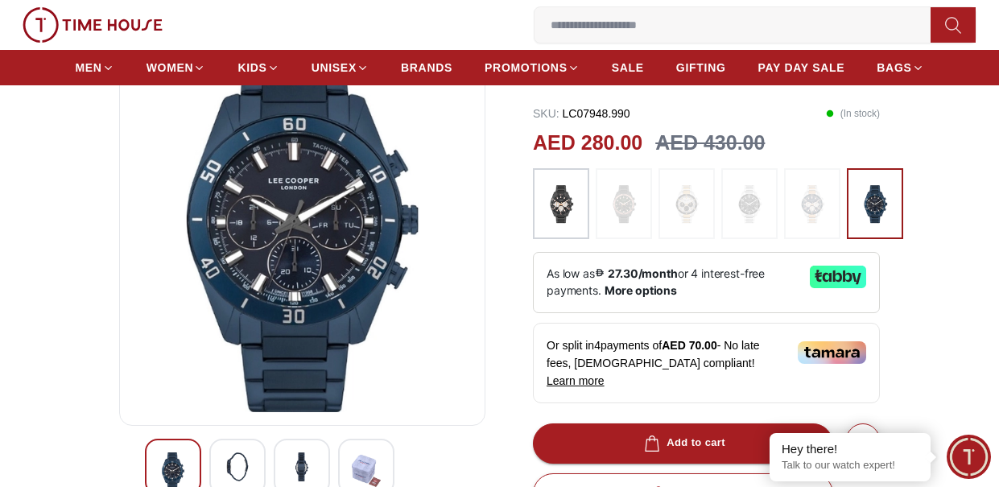
click at [294, 469] on img at bounding box center [301, 466] width 29 height 29
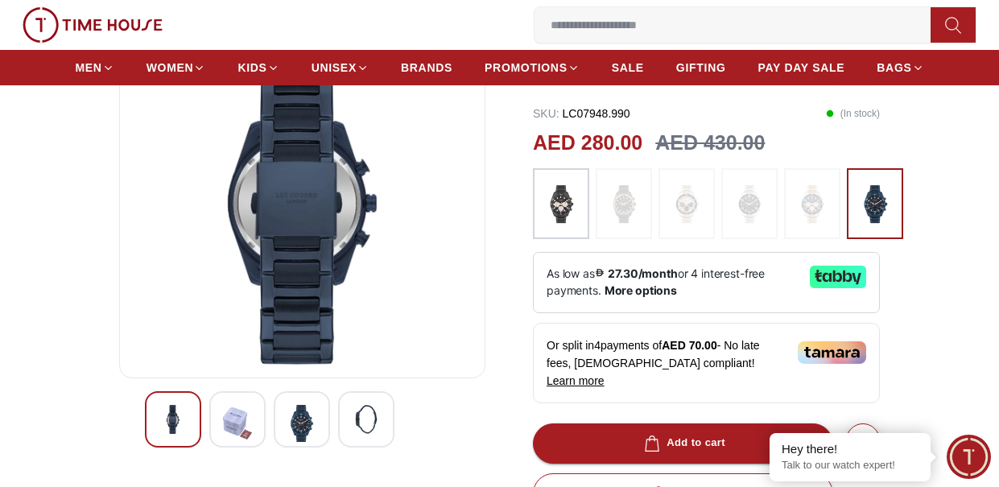
click at [292, 424] on img at bounding box center [301, 423] width 29 height 37
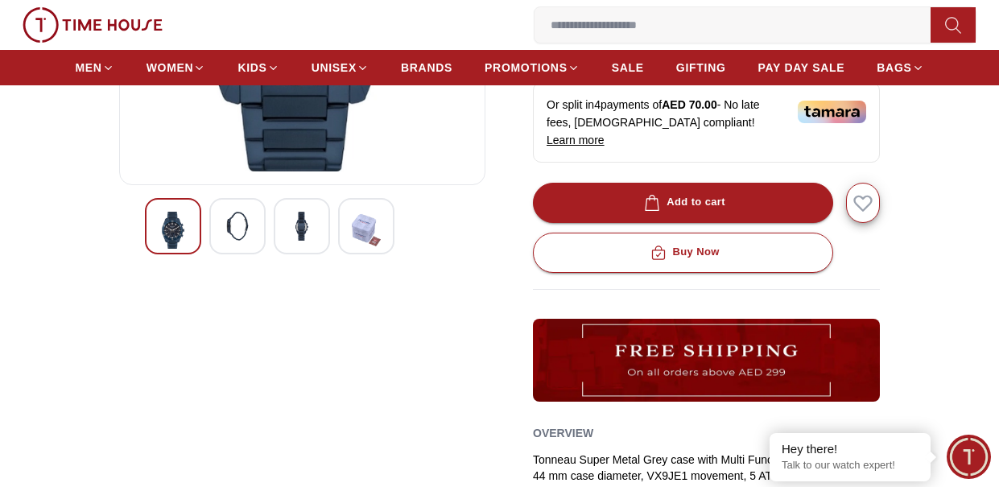
scroll to position [403, 0]
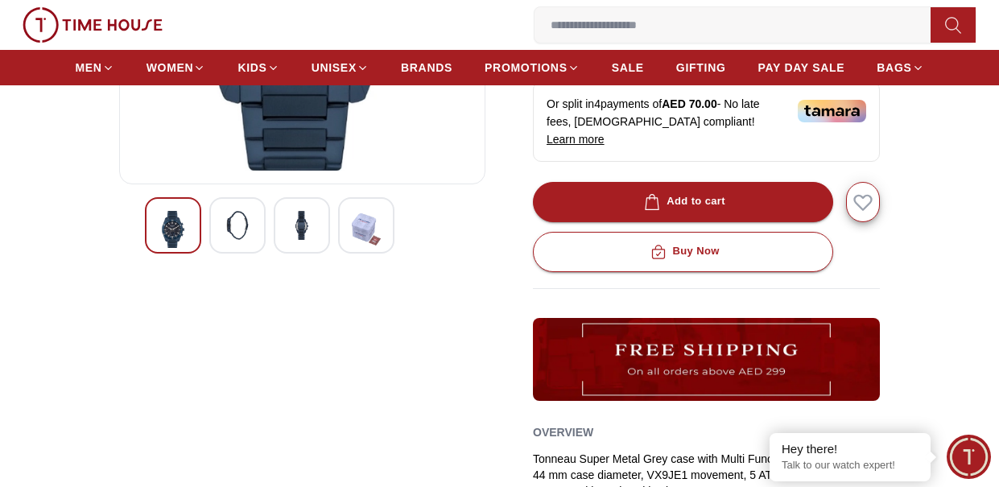
click at [209, 223] on div at bounding box center [237, 225] width 56 height 56
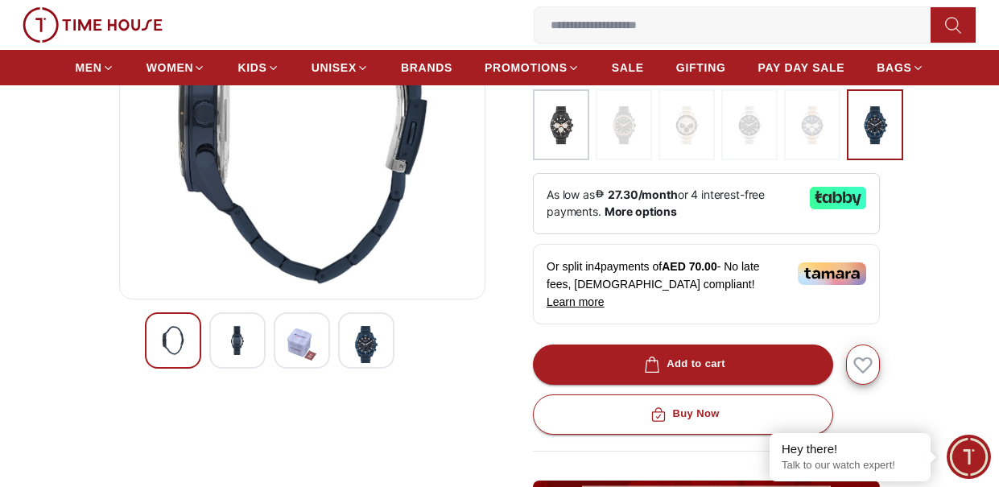
scroll to position [242, 0]
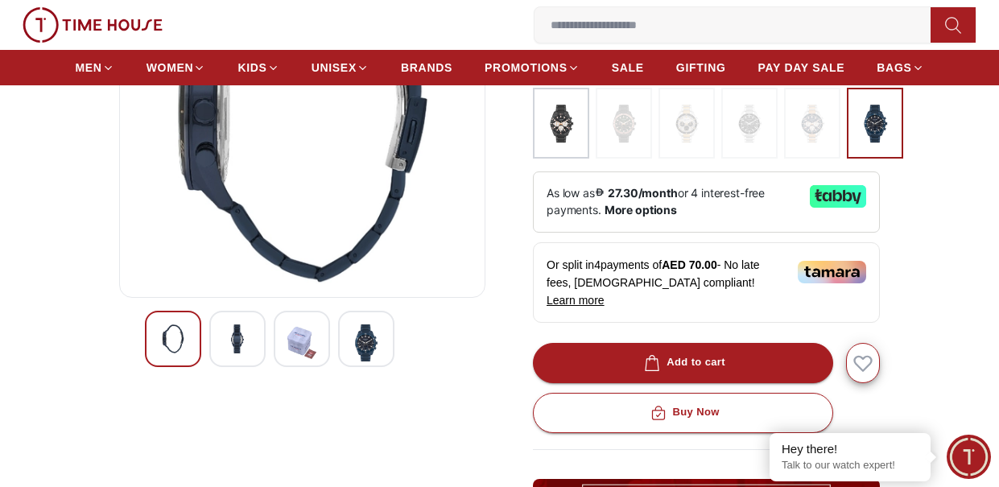
click at [237, 353] on img at bounding box center [237, 338] width 29 height 29
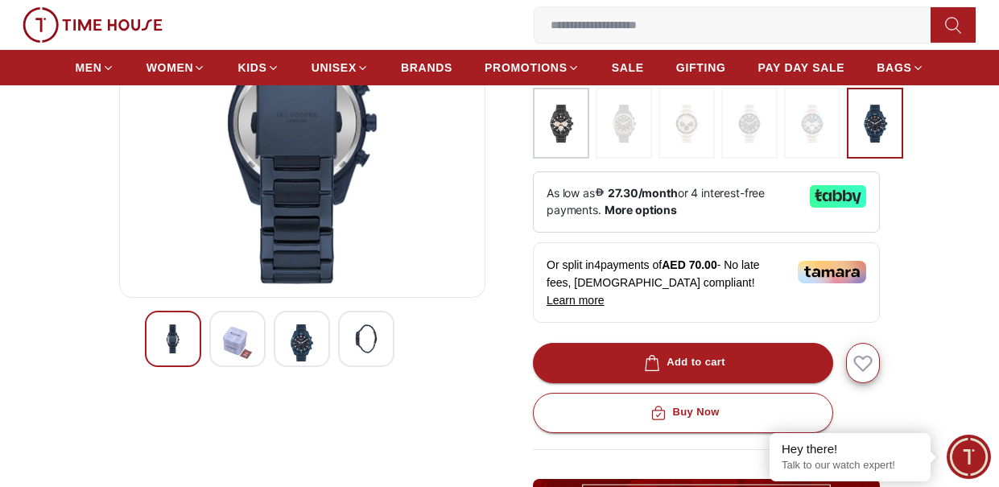
click at [312, 345] on img at bounding box center [301, 342] width 29 height 37
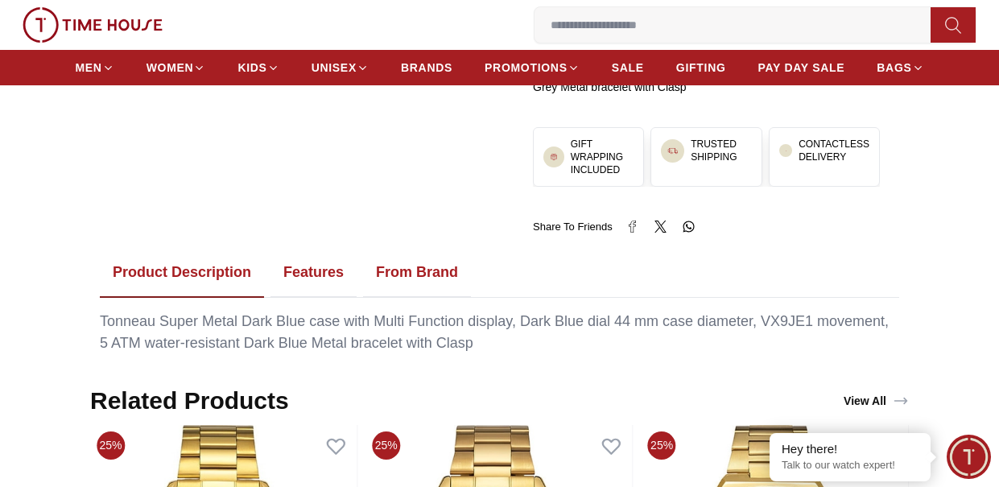
scroll to position [805, 0]
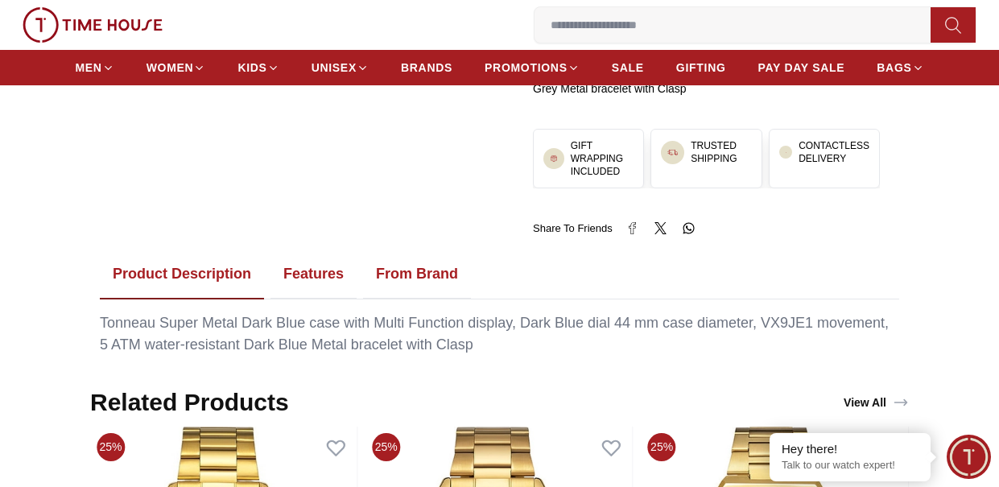
click at [331, 257] on button "Features" at bounding box center [314, 275] width 86 height 50
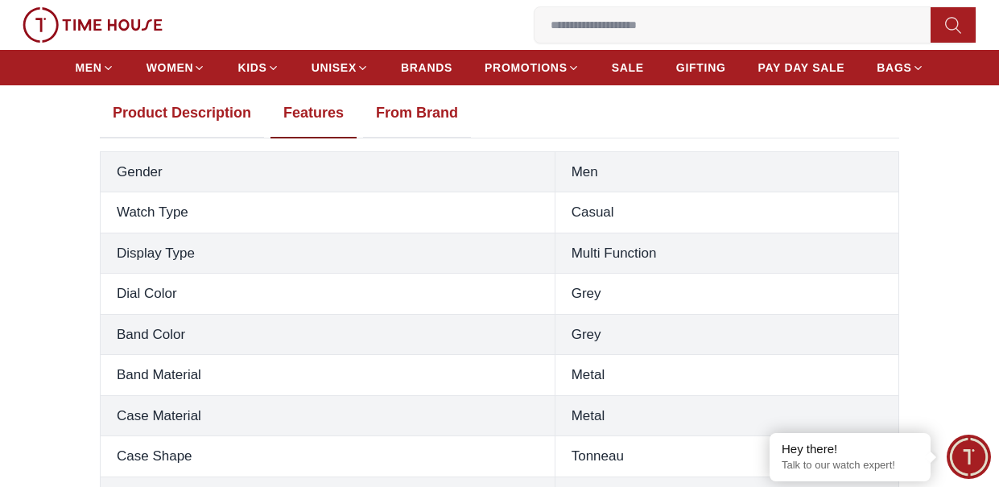
scroll to position [886, 0]
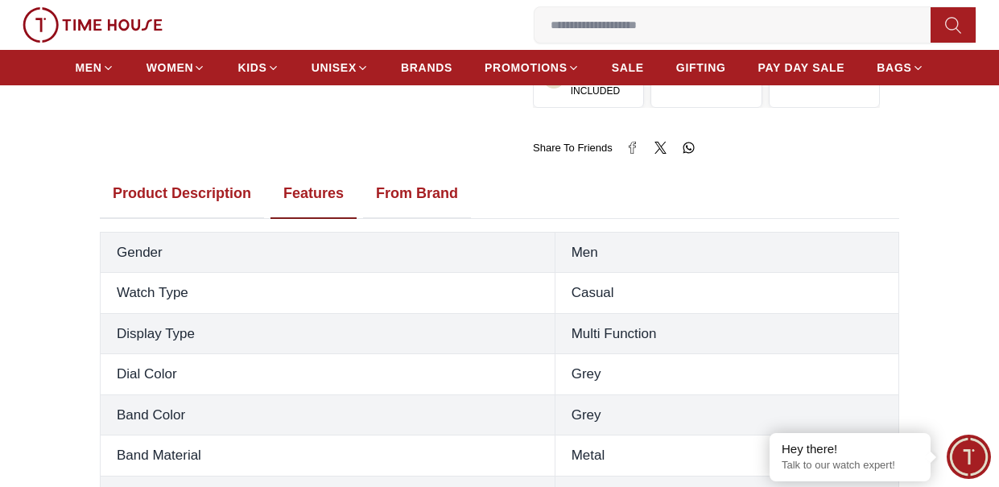
click at [443, 177] on button "From Brand" at bounding box center [417, 194] width 108 height 50
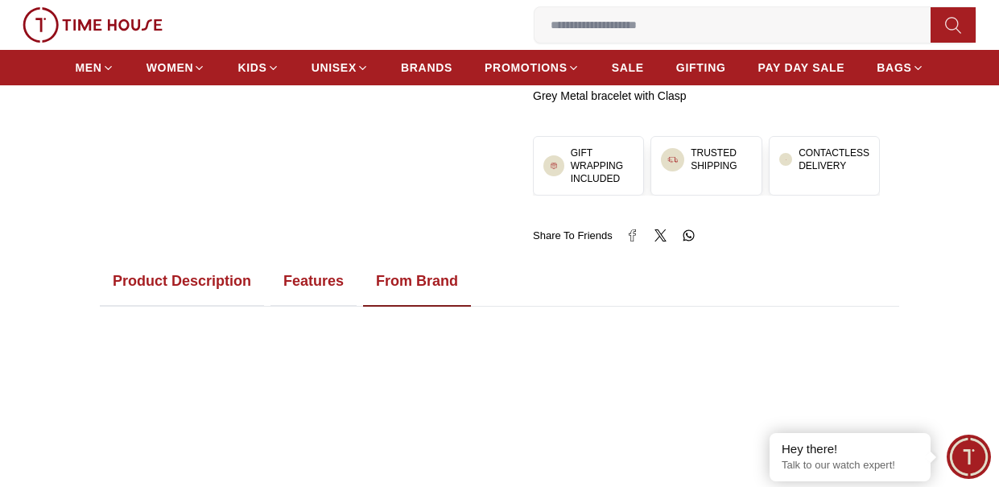
scroll to position [950, 0]
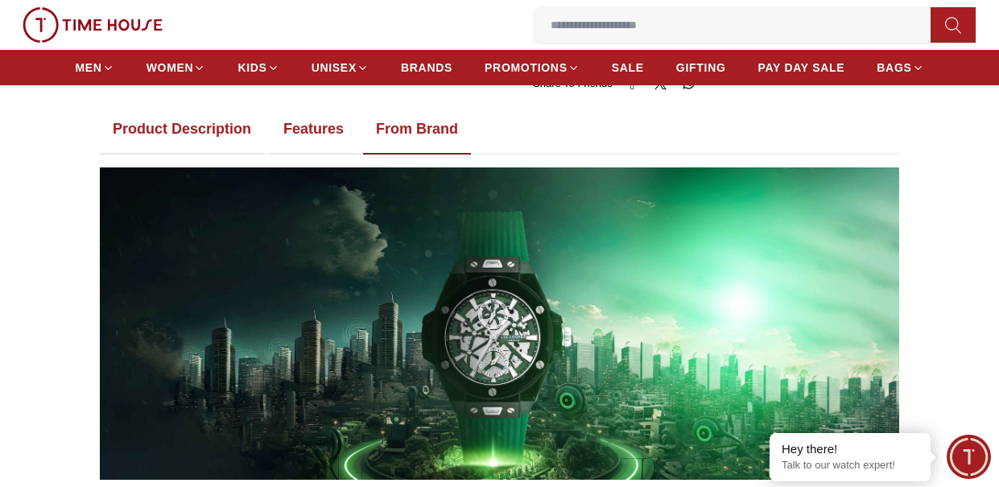
drag, startPoint x: 313, startPoint y: 111, endPoint x: 287, endPoint y: 126, distance: 30.3
click at [313, 110] on button "Features" at bounding box center [314, 130] width 86 height 50
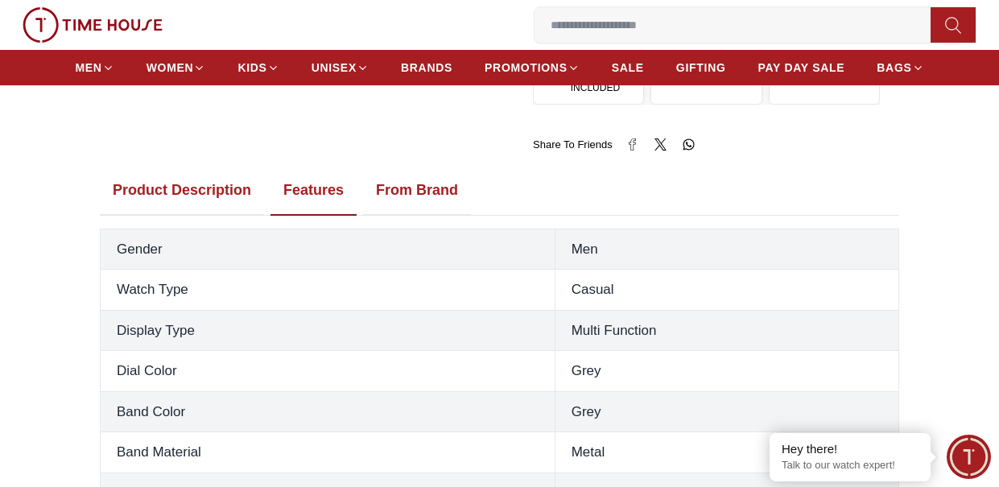
scroll to position [789, 0]
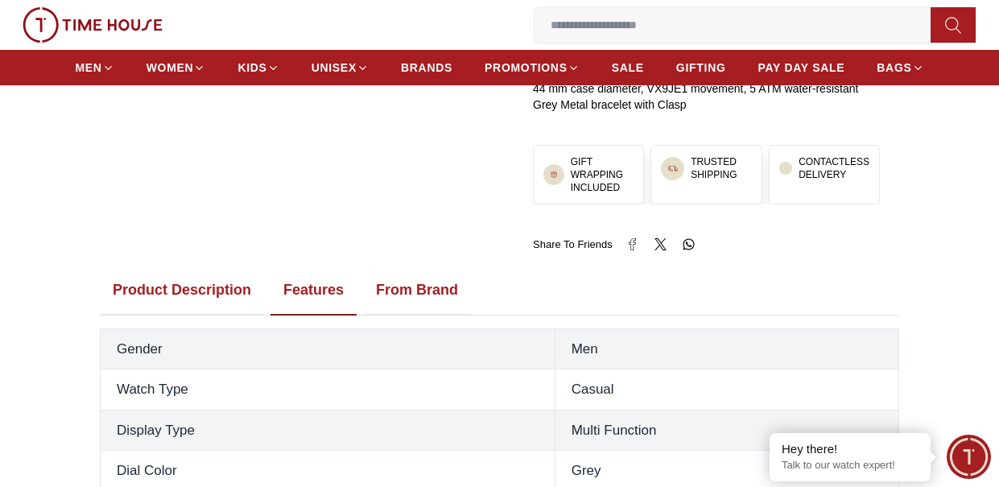
click at [405, 267] on button "From Brand" at bounding box center [417, 291] width 108 height 50
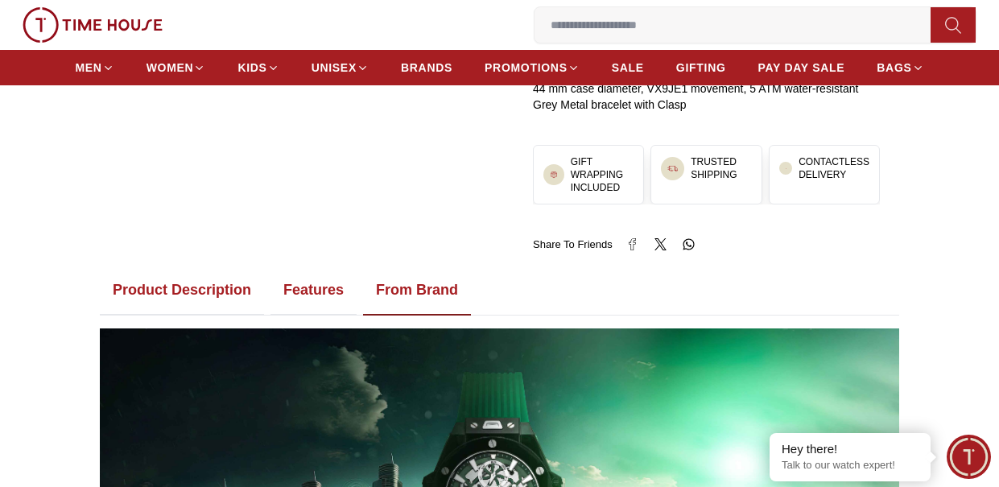
click at [214, 273] on button "Product Description" at bounding box center [182, 291] width 164 height 50
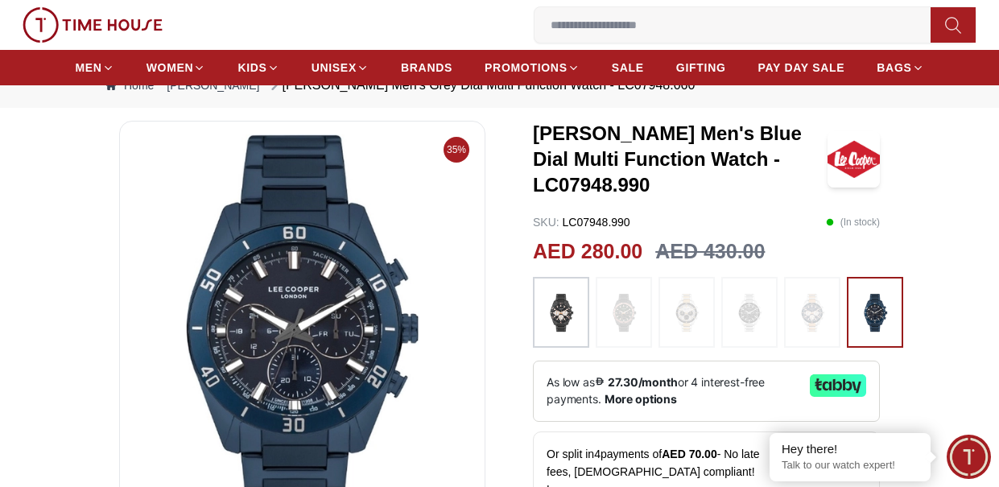
scroll to position [81, 0]
